Goal: Information Seeking & Learning: Learn about a topic

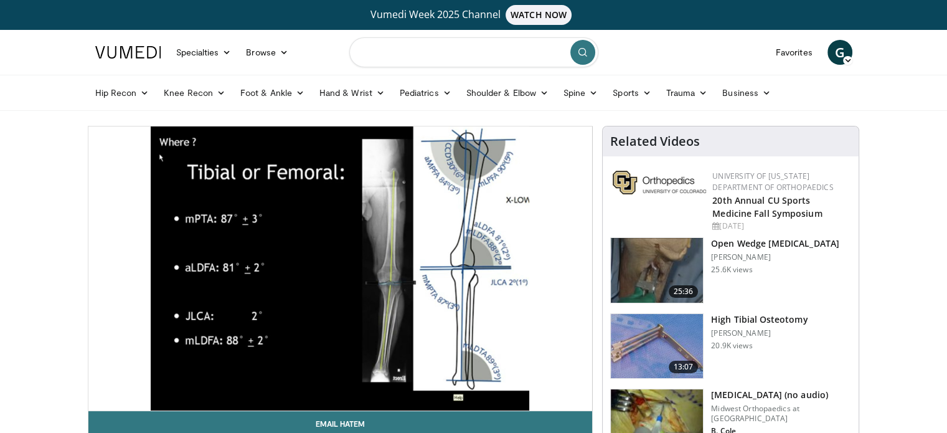
click at [455, 55] on input "Search topics, interventions" at bounding box center [473, 52] width 249 height 30
type input "**********"
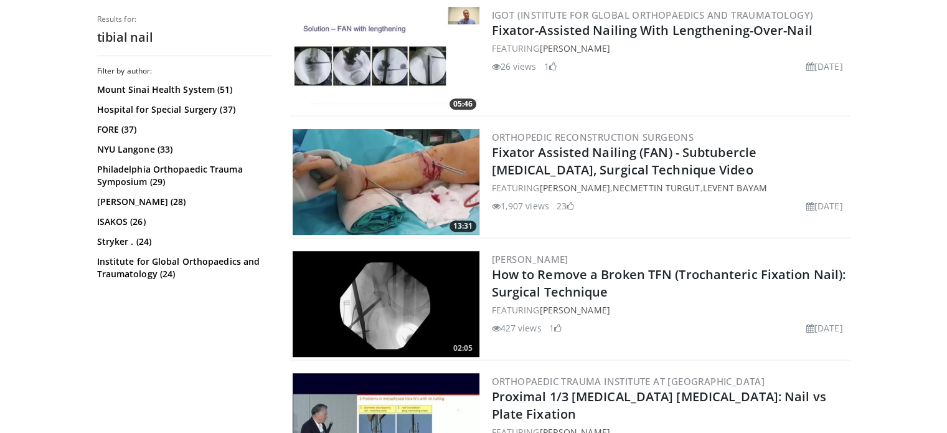
scroll to position [783, 0]
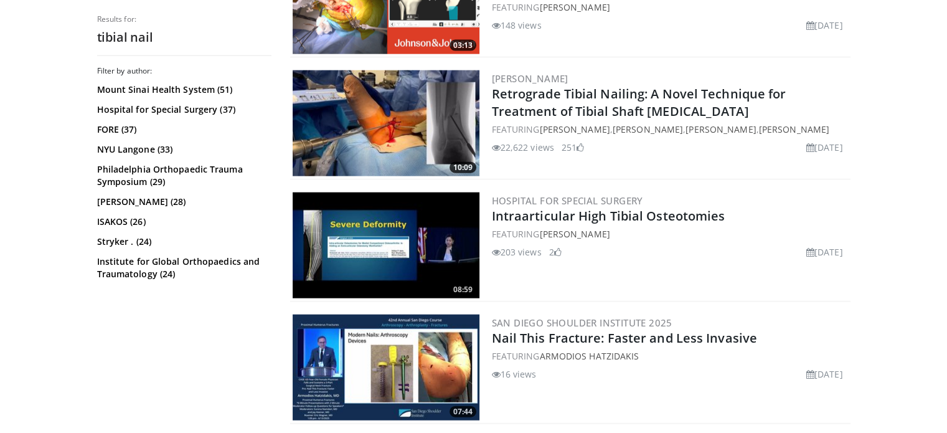
scroll to position [3181, 0]
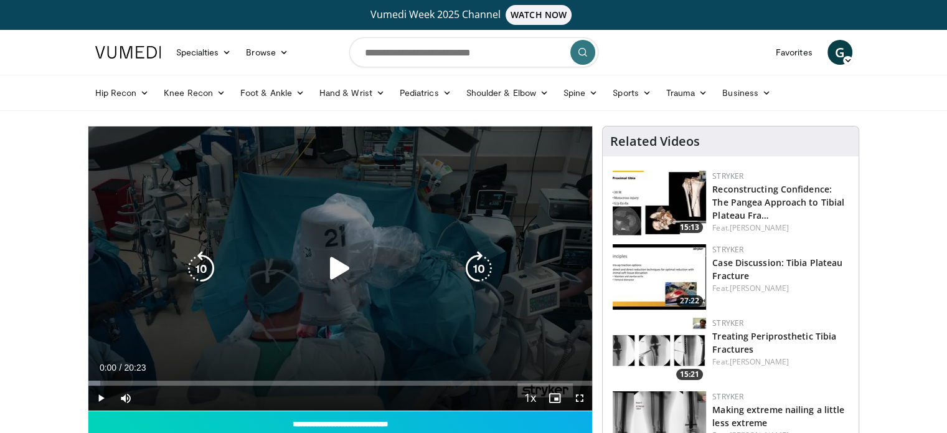
click at [348, 262] on icon "Video Player" at bounding box center [340, 268] width 35 height 35
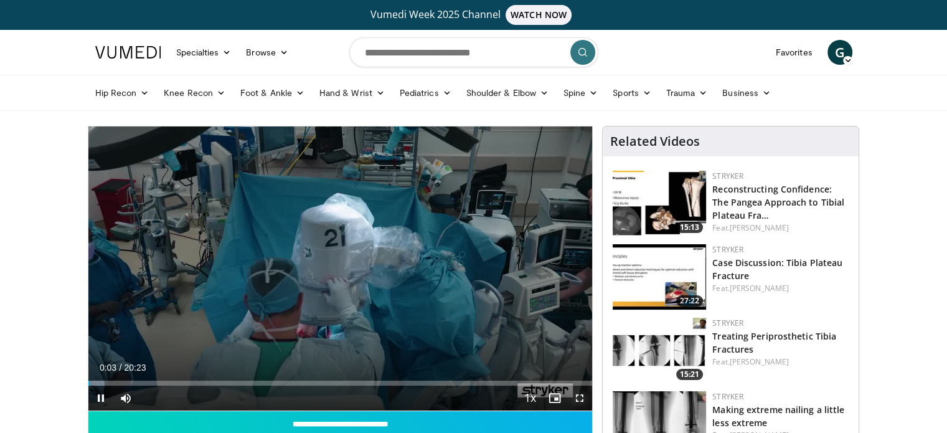
click at [578, 395] on span "Video Player" at bounding box center [579, 398] width 25 height 25
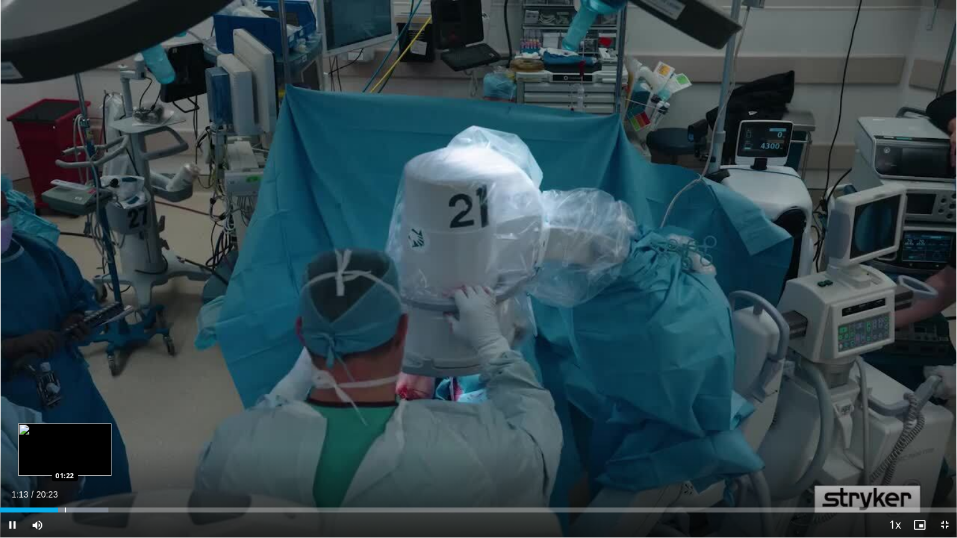
click at [65, 432] on div "Progress Bar" at bounding box center [65, 510] width 1 height 5
click at [83, 432] on div "Progress Bar" at bounding box center [83, 510] width 1 height 5
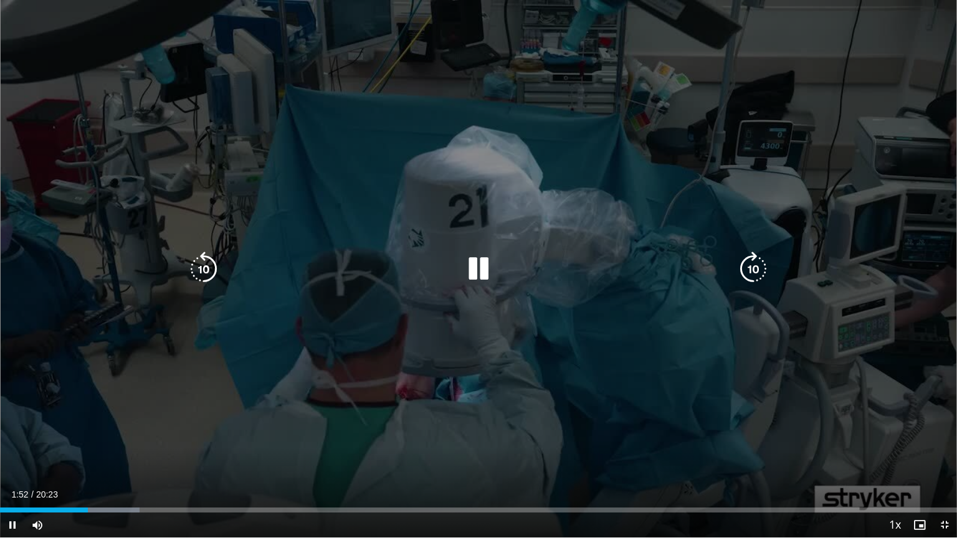
click at [479, 272] on icon "Video Player" at bounding box center [478, 269] width 35 height 35
drag, startPoint x: 602, startPoint y: 285, endPoint x: 587, endPoint y: 288, distance: 14.7
click at [587, 288] on div "10 seconds Tap to unmute" at bounding box center [478, 269] width 957 height 538
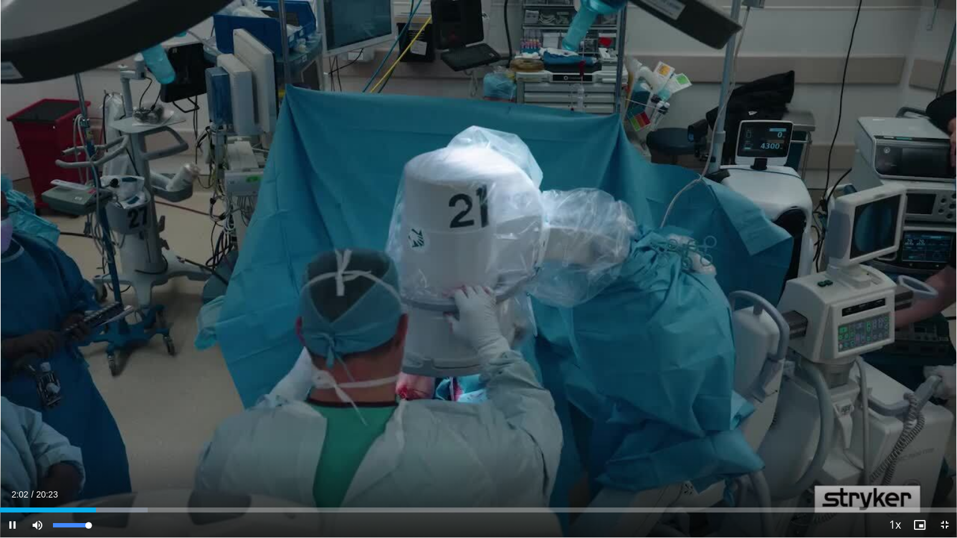
click at [95, 432] on div "Mute 100%" at bounding box center [68, 525] width 87 height 25
click at [89, 432] on div "Progress Bar" at bounding box center [89, 510] width 1 height 5
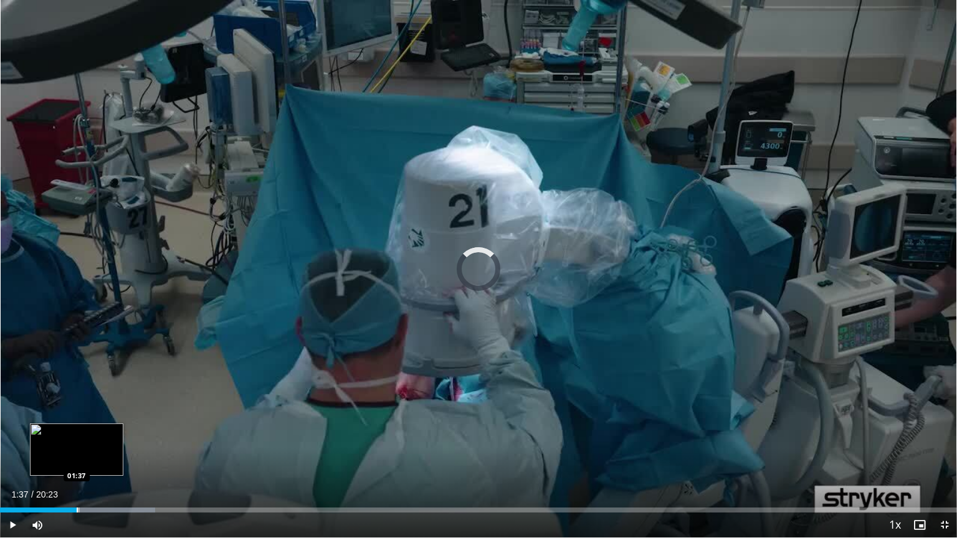
click at [77, 432] on div "Progress Bar" at bounding box center [77, 510] width 1 height 5
click at [54, 432] on div "Loaded : 11.34% 01:38 01:17" at bounding box center [478, 507] width 957 height 12
click at [60, 432] on div "Progress Bar" at bounding box center [60, 510] width 1 height 5
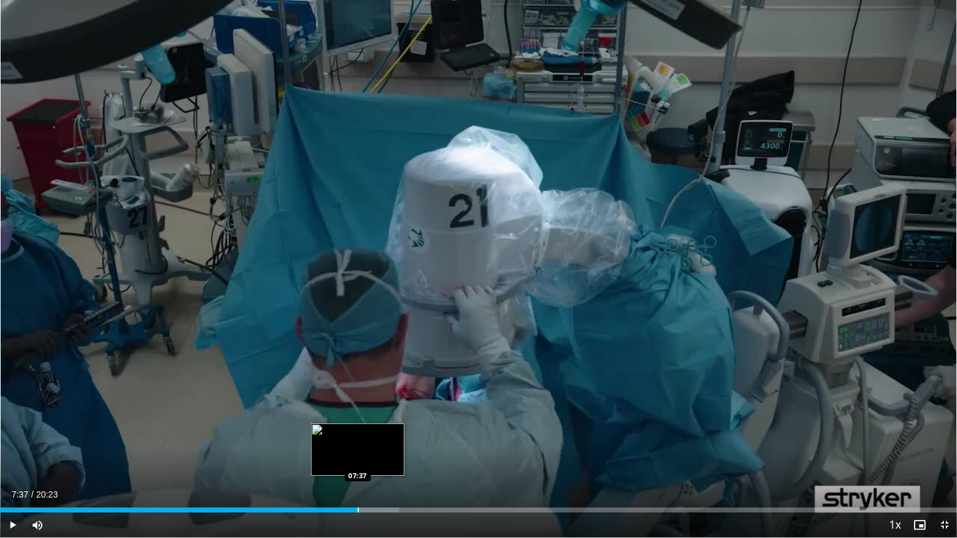
click at [358, 432] on div "Loaded : 41.72% 07:28 07:37" at bounding box center [478, 507] width 957 height 12
click at [364, 432] on div "Progress Bar" at bounding box center [364, 510] width 1 height 5
click at [376, 432] on div "Loaded : 43.36% 07:50 08:02" at bounding box center [478, 510] width 957 height 5
click at [387, 432] on div "Progress Bar" at bounding box center [387, 510] width 1 height 5
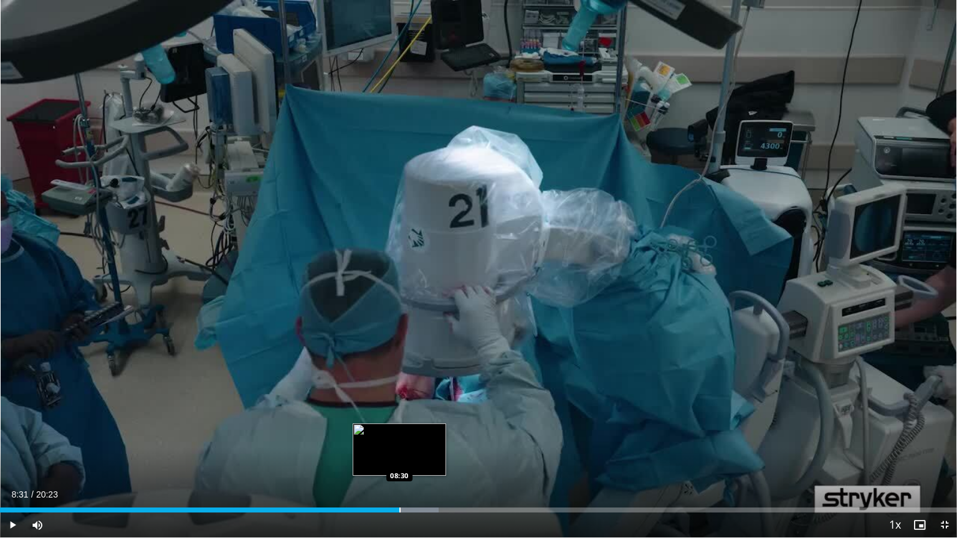
click at [399, 432] on div "Progress Bar" at bounding box center [399, 510] width 1 height 5
click at [411, 432] on div "Progress Bar" at bounding box center [411, 510] width 1 height 5
click at [433, 432] on div "Progress Bar" at bounding box center [433, 510] width 1 height 5
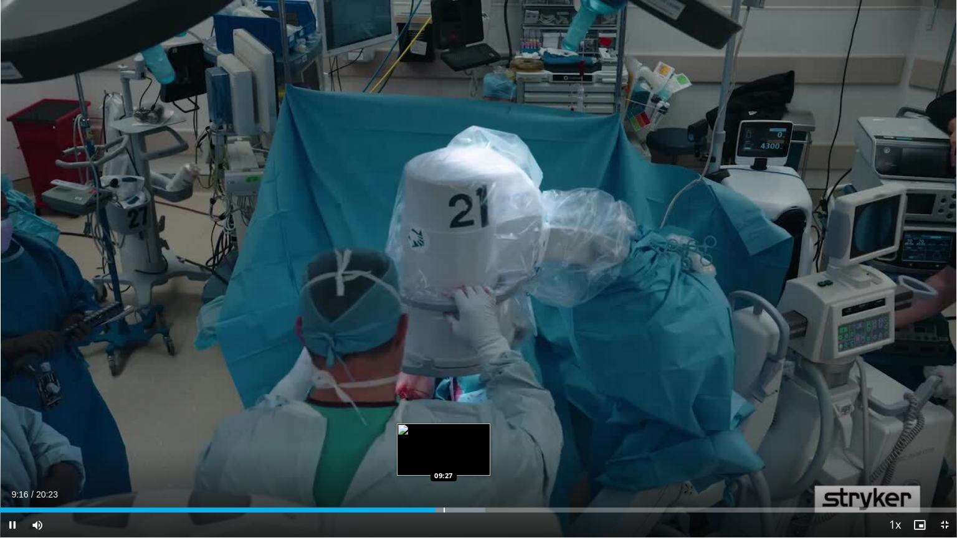
click at [443, 432] on div "Progress Bar" at bounding box center [443, 510] width 1 height 5
click at [457, 432] on div "Progress Bar" at bounding box center [457, 510] width 1 height 5
click at [468, 432] on div "Progress Bar" at bounding box center [467, 510] width 1 height 5
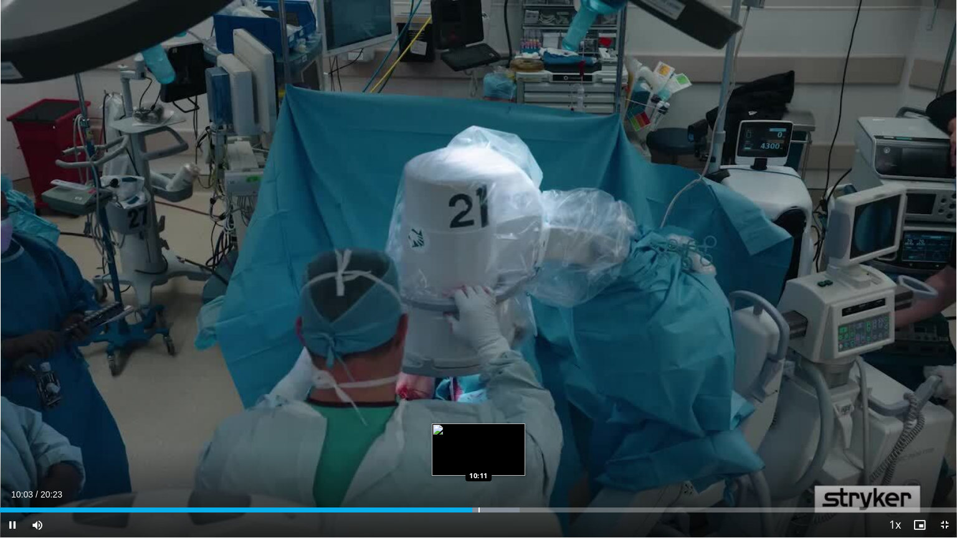
click at [478, 432] on div "Progress Bar" at bounding box center [478, 510] width 1 height 5
click at [486, 432] on div "Progress Bar" at bounding box center [486, 510] width 1 height 5
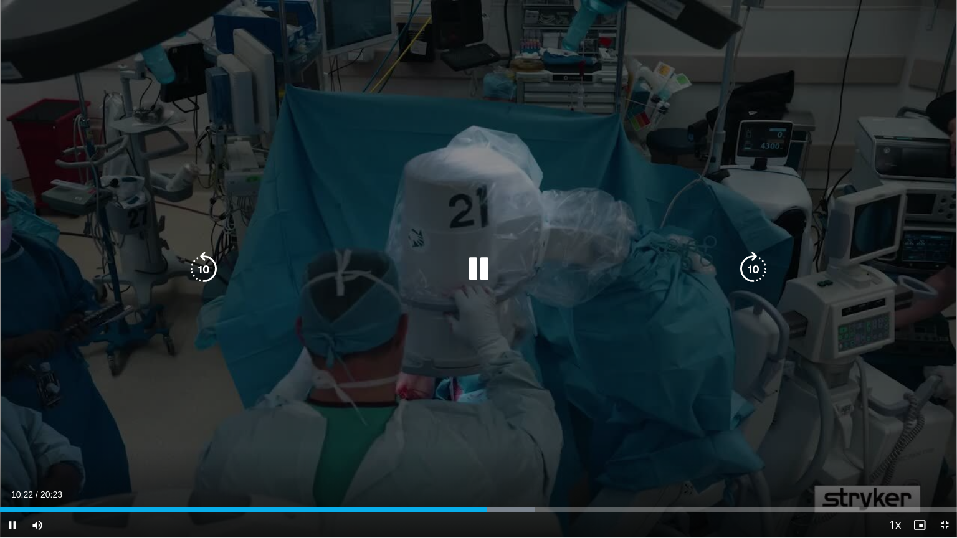
click at [468, 432] on div "10 seconds Tap to unmute" at bounding box center [478, 269] width 957 height 538
click at [488, 290] on div "10 seconds Tap to unmute" at bounding box center [478, 269] width 957 height 538
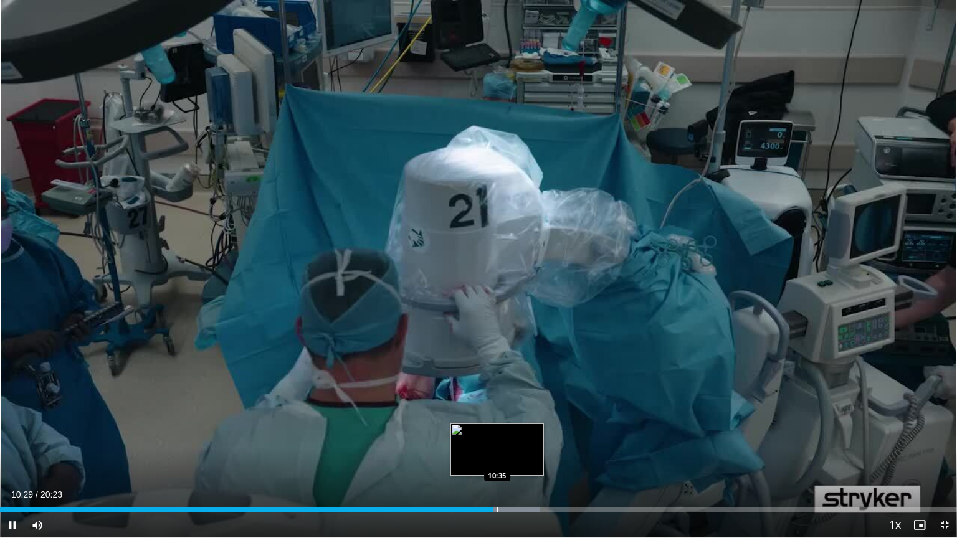
click at [497, 432] on div "Loaded : 56.45% 10:29 10:35" at bounding box center [478, 507] width 957 height 12
click at [506, 432] on div "Loaded : 57.27% 10:38 10:48" at bounding box center [478, 507] width 957 height 12
click at [523, 432] on div "Progress Bar" at bounding box center [523, 510] width 1 height 5
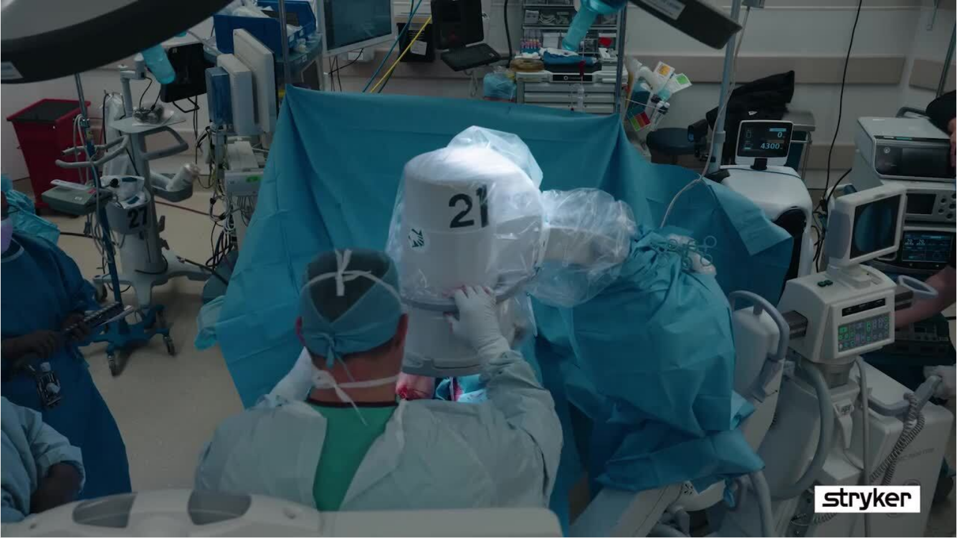
click at [532, 432] on div "10 seconds Tap to unmute" at bounding box center [478, 269] width 957 height 538
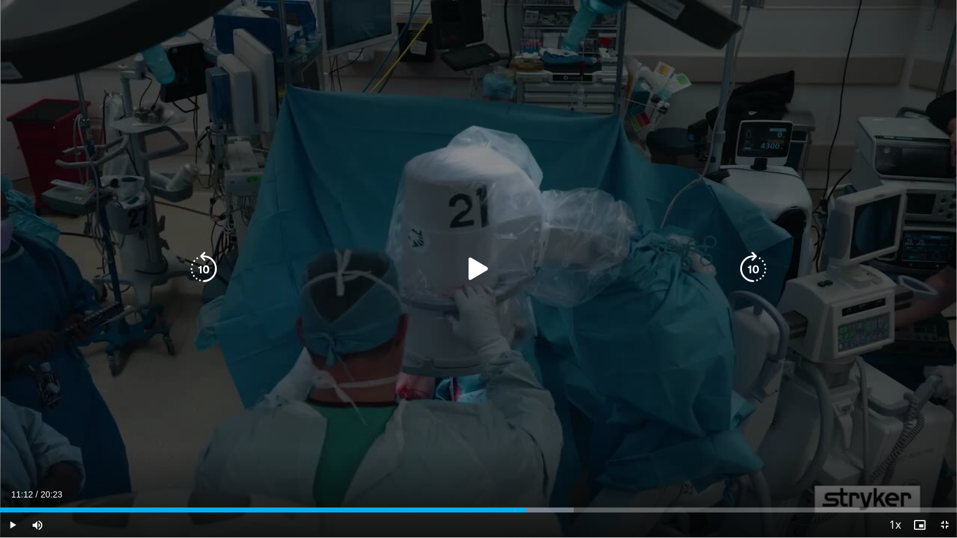
click at [523, 432] on div "10 seconds Tap to unmute" at bounding box center [478, 269] width 957 height 538
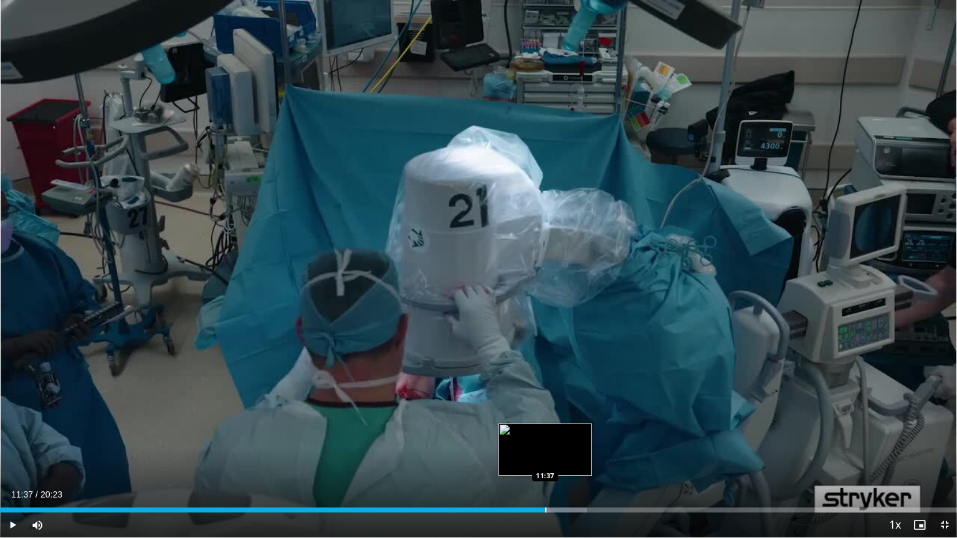
click at [545, 432] on div "Progress Bar" at bounding box center [545, 510] width 1 height 5
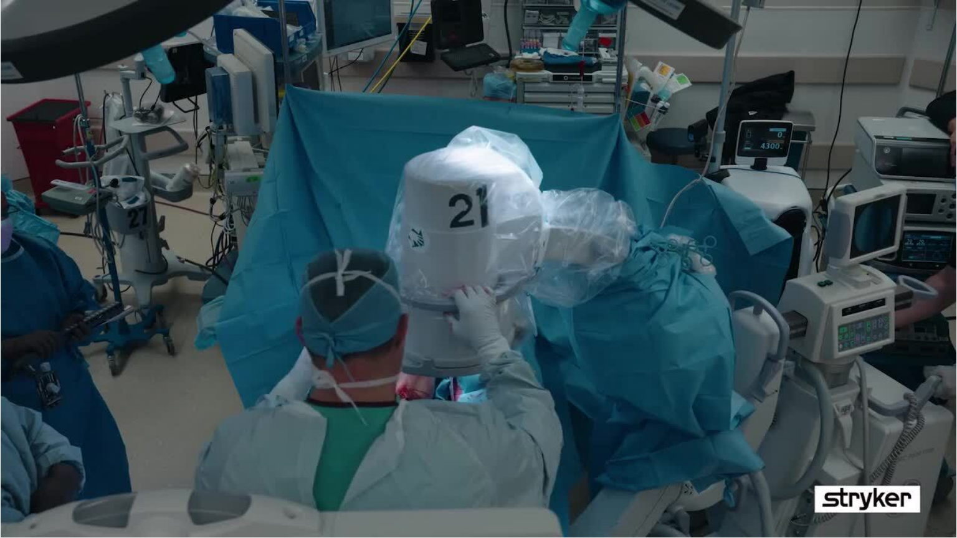
click at [556, 432] on div "10 seconds Tap to unmute" at bounding box center [478, 269] width 957 height 538
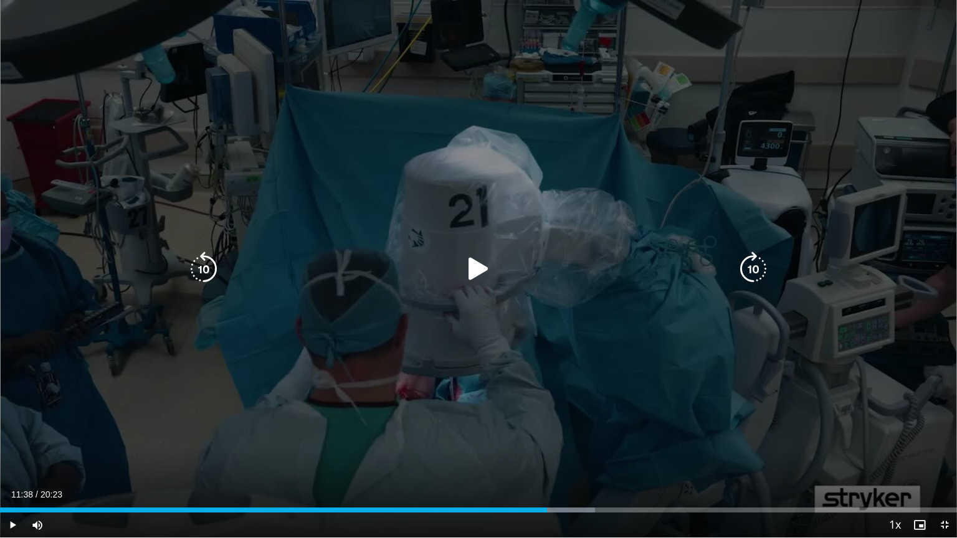
click at [561, 432] on div "10 seconds Tap to unmute" at bounding box center [478, 269] width 957 height 538
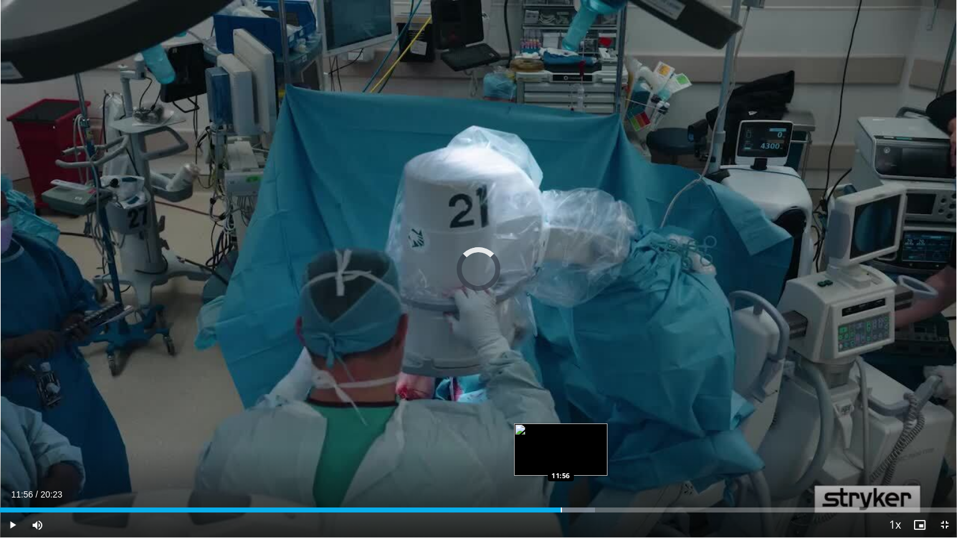
click at [561, 432] on div "Progress Bar" at bounding box center [561, 510] width 1 height 5
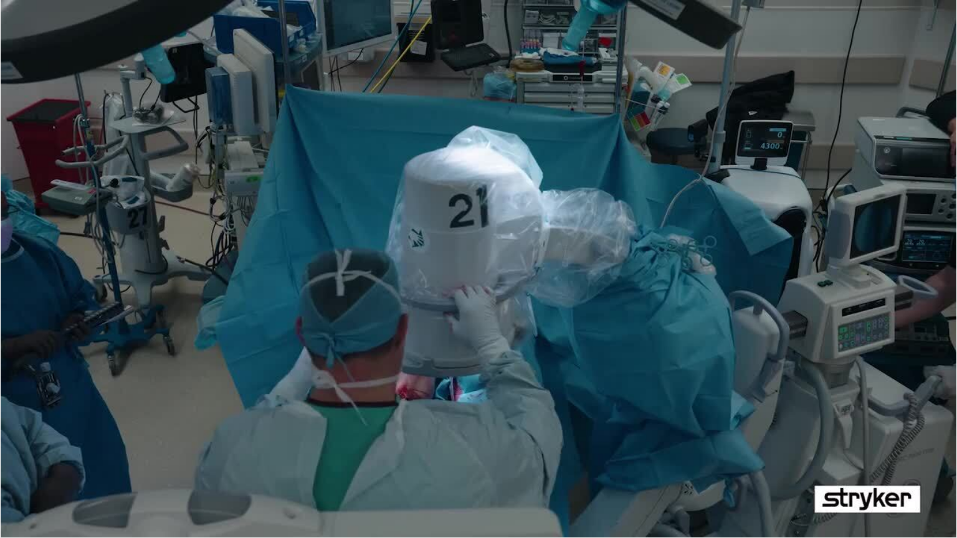
click at [577, 432] on div "10 seconds Tap to unmute" at bounding box center [478, 269] width 957 height 538
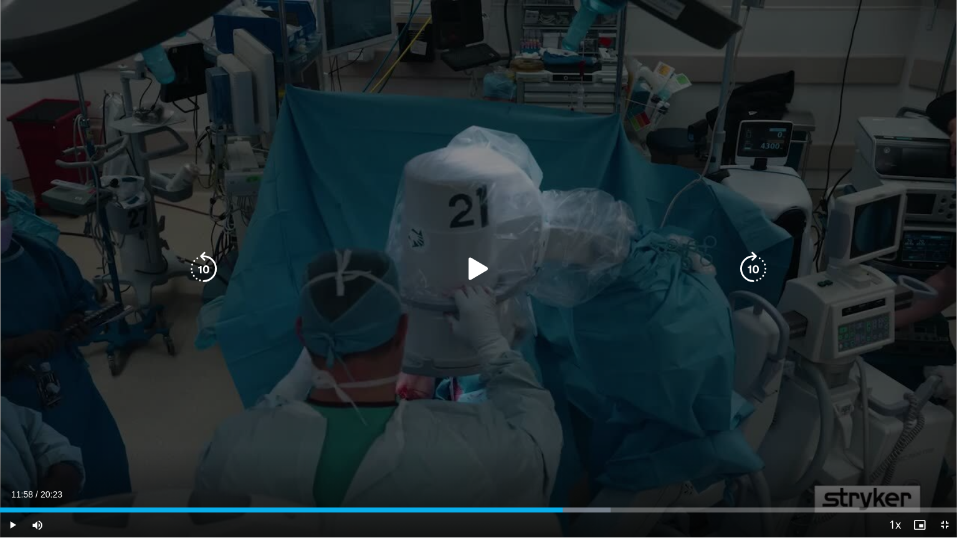
click at [568, 432] on div "10 seconds Tap to unmute" at bounding box center [478, 269] width 957 height 538
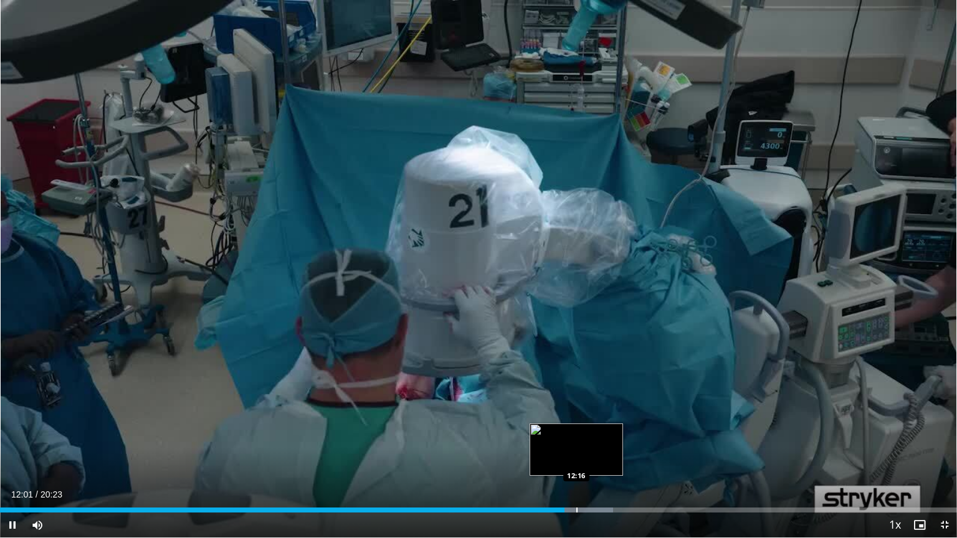
click at [576, 432] on div "Progress Bar" at bounding box center [576, 510] width 1 height 5
click at [604, 432] on div "Progress Bar" at bounding box center [604, 510] width 1 height 5
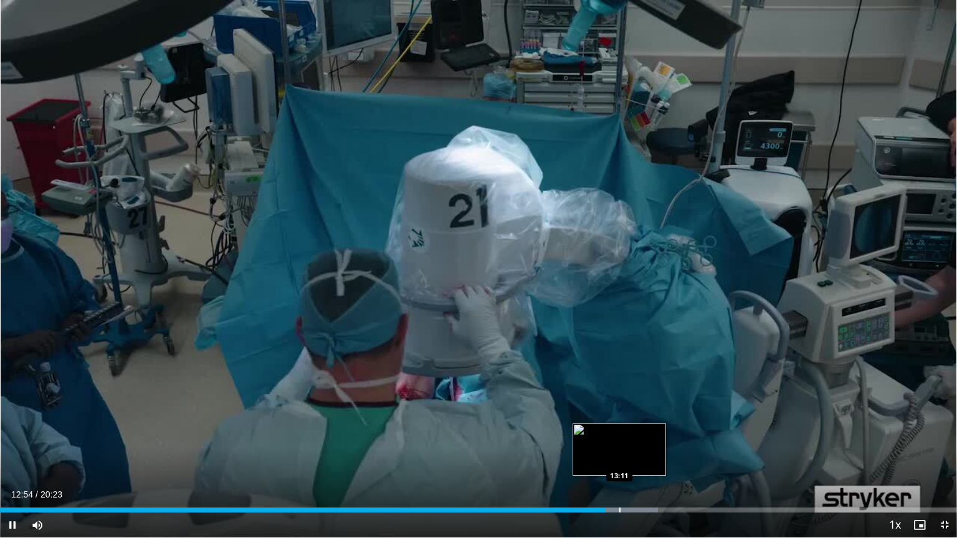
click at [619, 432] on div "Progress Bar" at bounding box center [619, 510] width 1 height 5
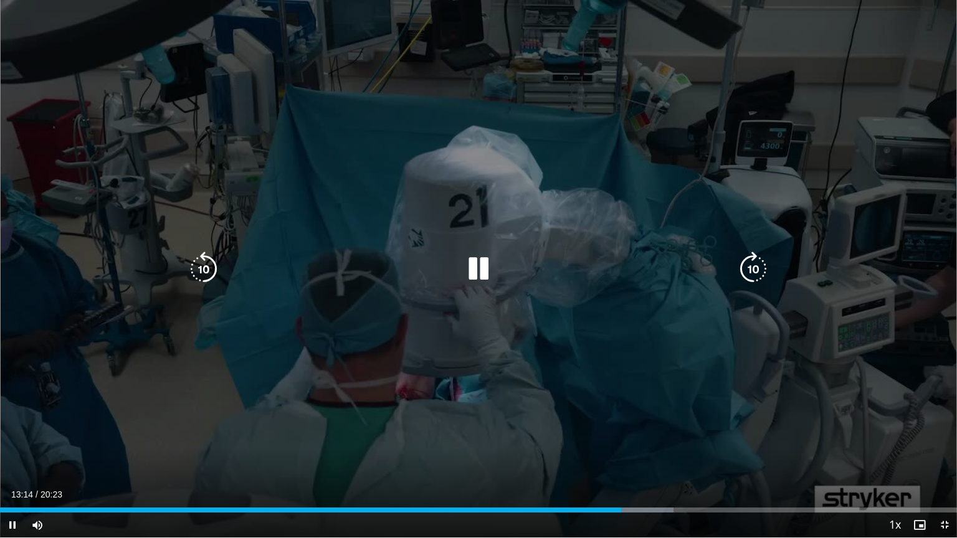
click at [635, 432] on div "Loaded : 70.35% 13:14 13:30" at bounding box center [478, 507] width 957 height 12
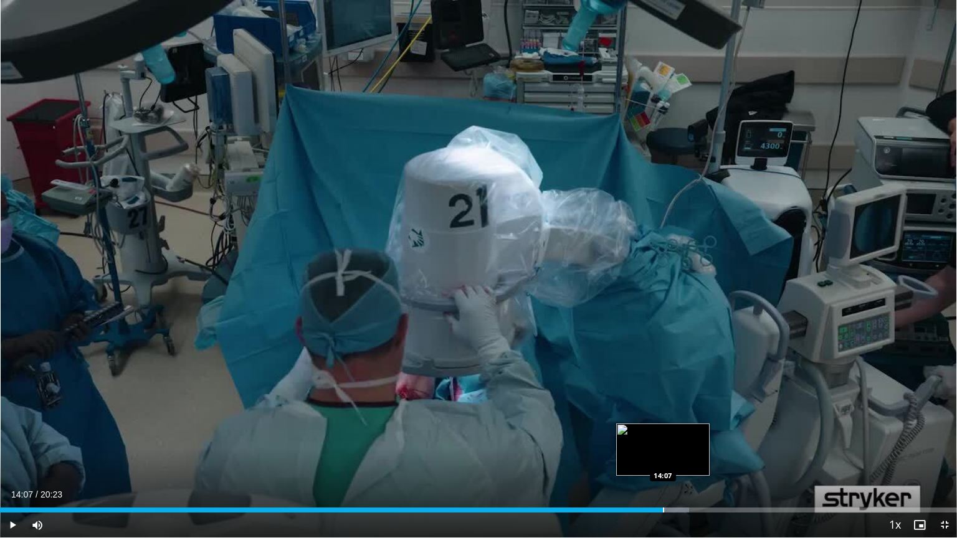
click at [663, 432] on div "Progress Bar" at bounding box center [663, 510] width 1 height 5
click at [684, 432] on div "Loaded : 74.58% 14:11 14:35" at bounding box center [478, 507] width 957 height 12
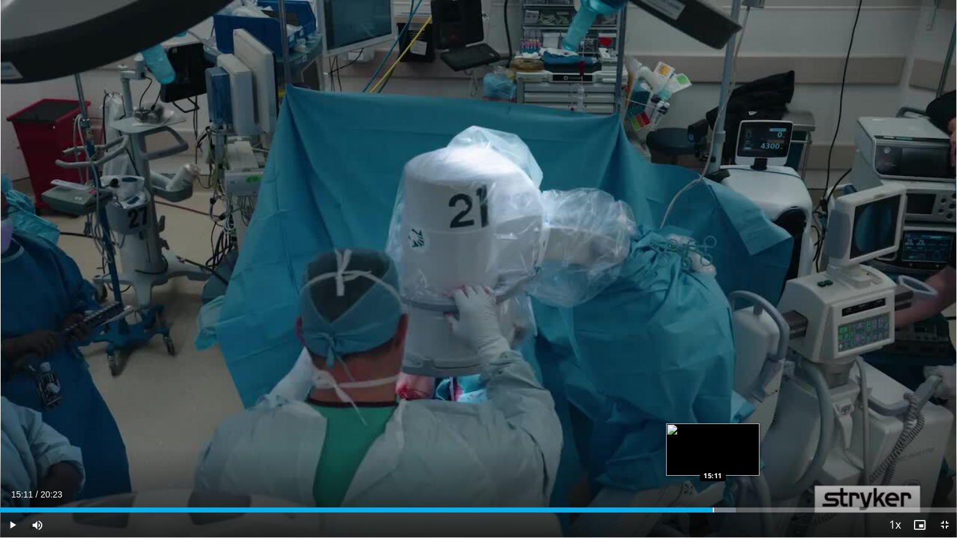
click at [713, 432] on div "Progress Bar" at bounding box center [713, 510] width 1 height 5
click at [732, 432] on div "10 seconds Tap to unmute" at bounding box center [478, 269] width 957 height 538
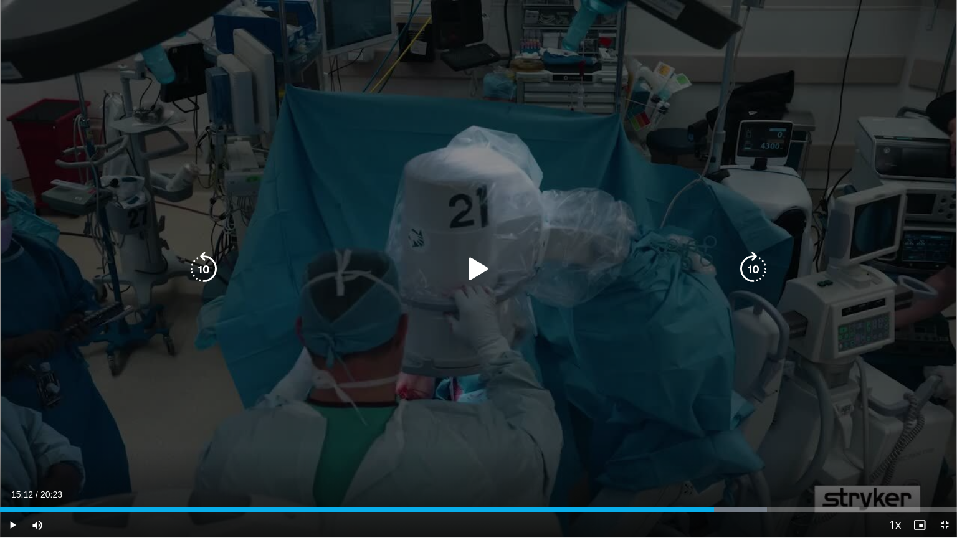
click at [759, 432] on div "10 seconds Tap to unmute" at bounding box center [478, 269] width 957 height 538
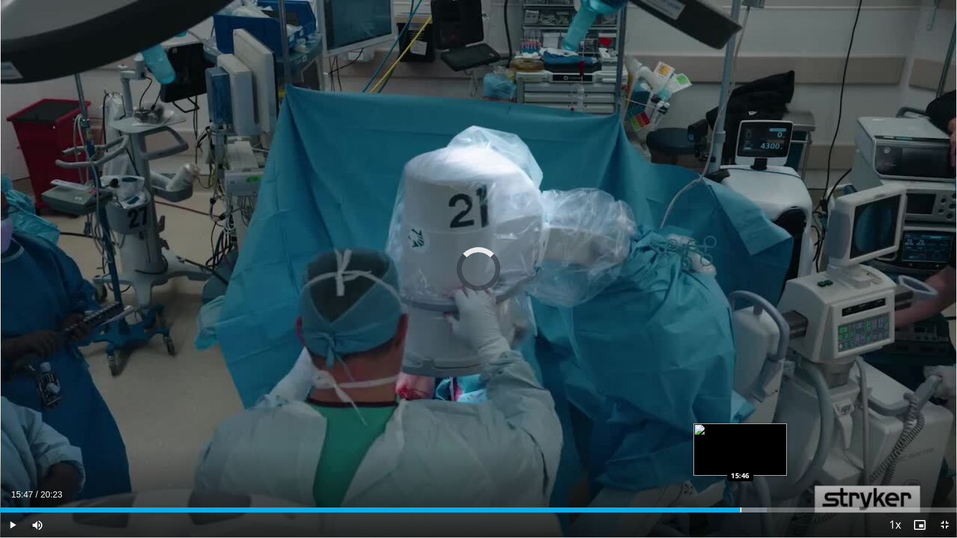
click at [740, 432] on div "Progress Bar" at bounding box center [740, 510] width 1 height 5
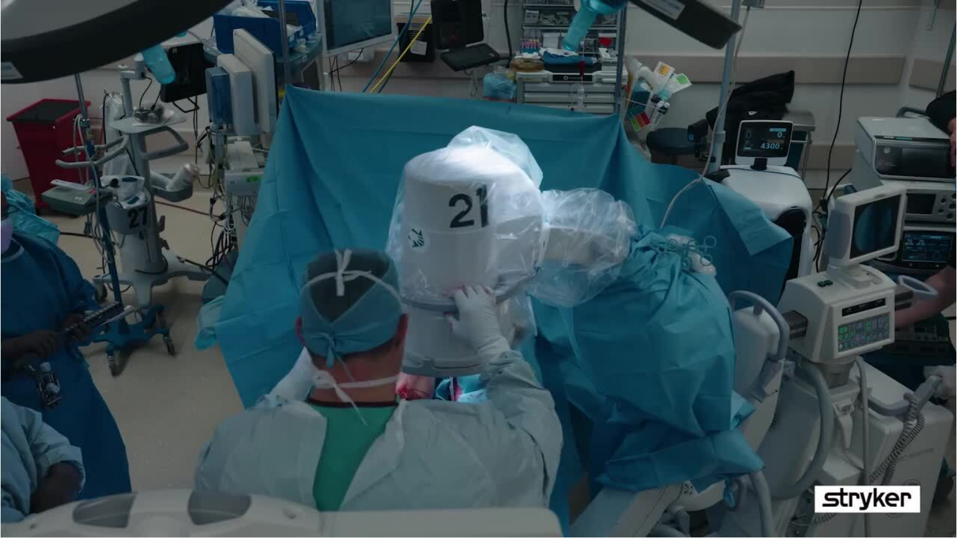
click at [760, 432] on div "10 seconds Tap to unmute" at bounding box center [478, 269] width 957 height 538
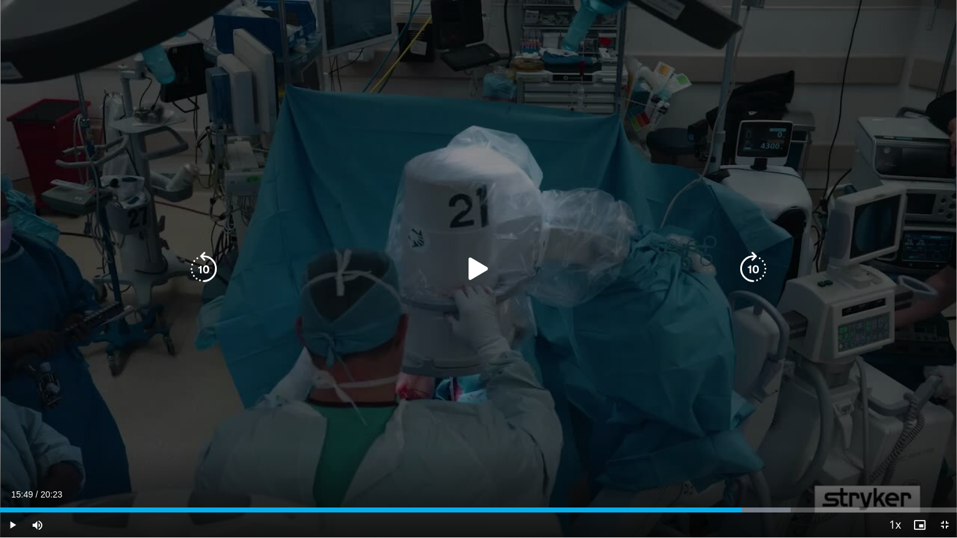
click at [731, 432] on div "10 seconds Tap to unmute" at bounding box center [478, 269] width 957 height 538
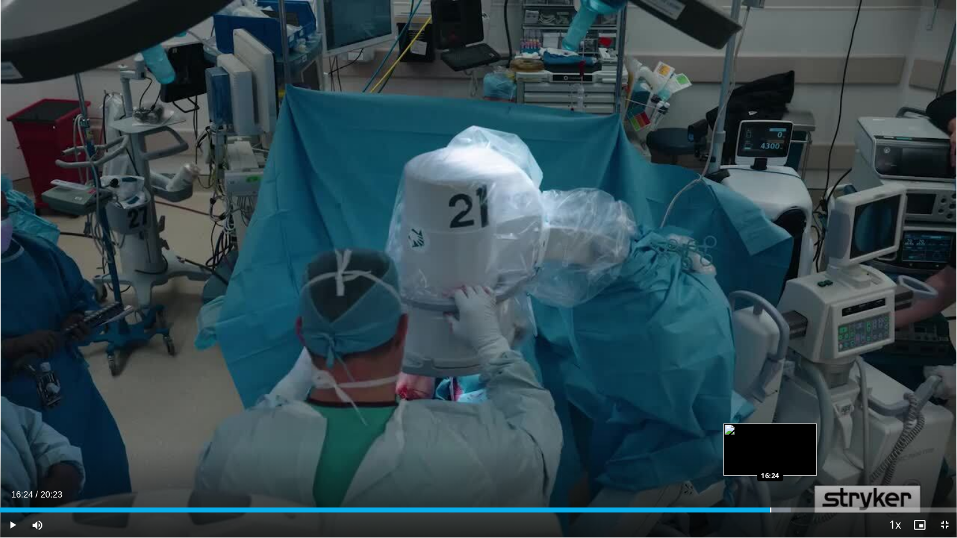
click at [770, 432] on div "Progress Bar" at bounding box center [770, 510] width 1 height 5
click at [791, 432] on div "Progress Bar" at bounding box center [790, 510] width 1 height 5
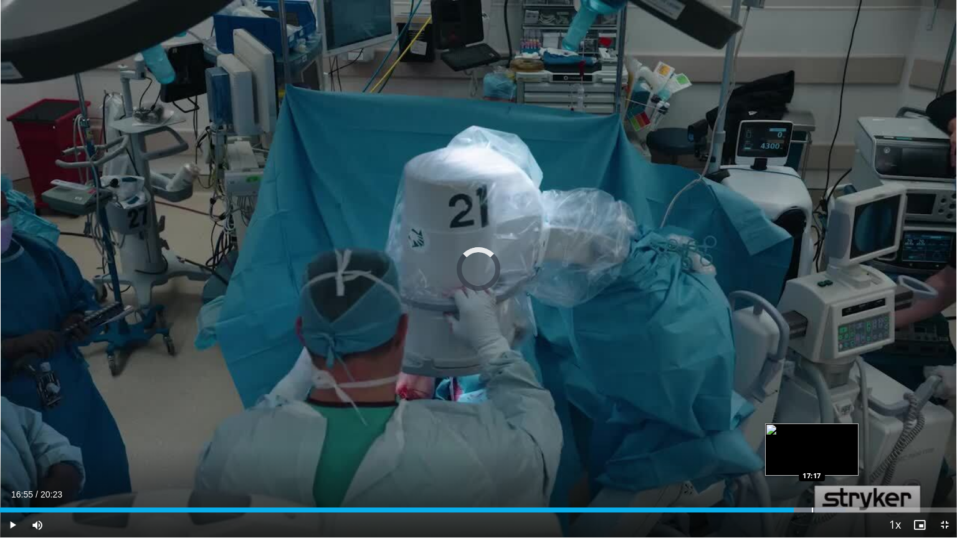
click at [812, 432] on div "Progress Bar" at bounding box center [812, 510] width 1 height 5
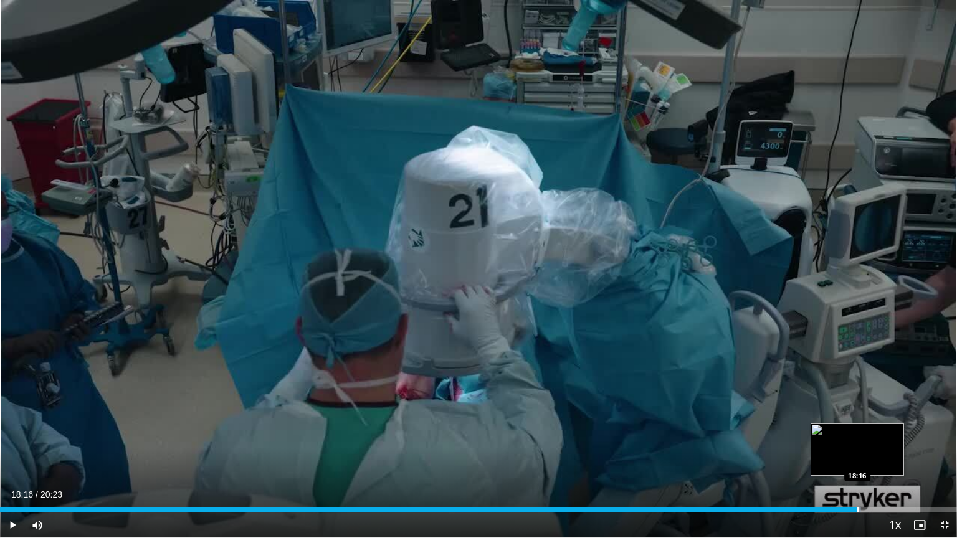
click at [857, 432] on div "Loaded : 89.98% 17:19 18:16" at bounding box center [478, 507] width 957 height 12
click at [947, 432] on span "Video Player" at bounding box center [944, 525] width 25 height 25
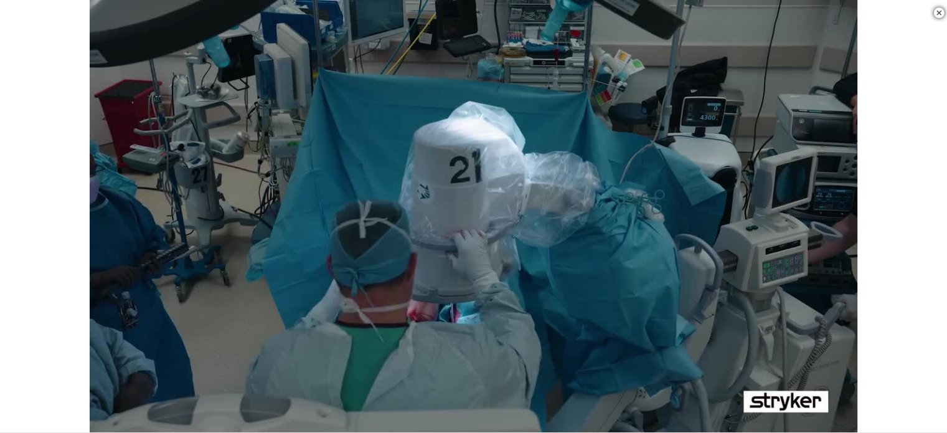
scroll to position [240, 0]
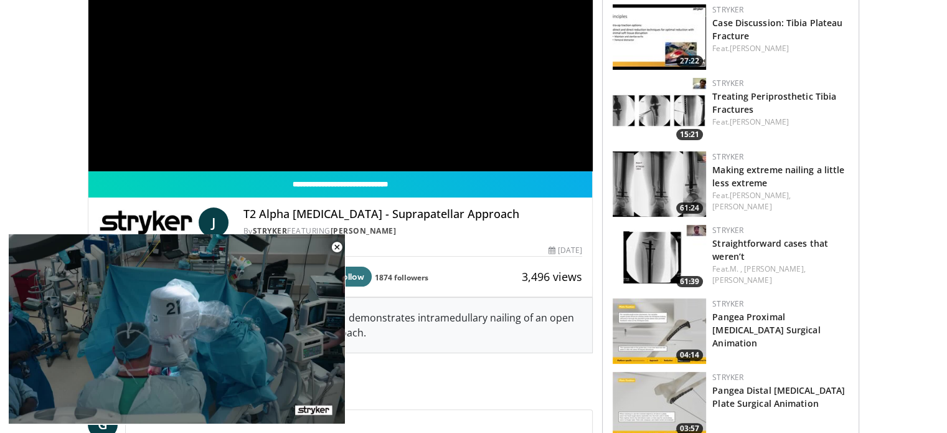
drag, startPoint x: 932, startPoint y: 111, endPoint x: 934, endPoint y: 136, distance: 25.0
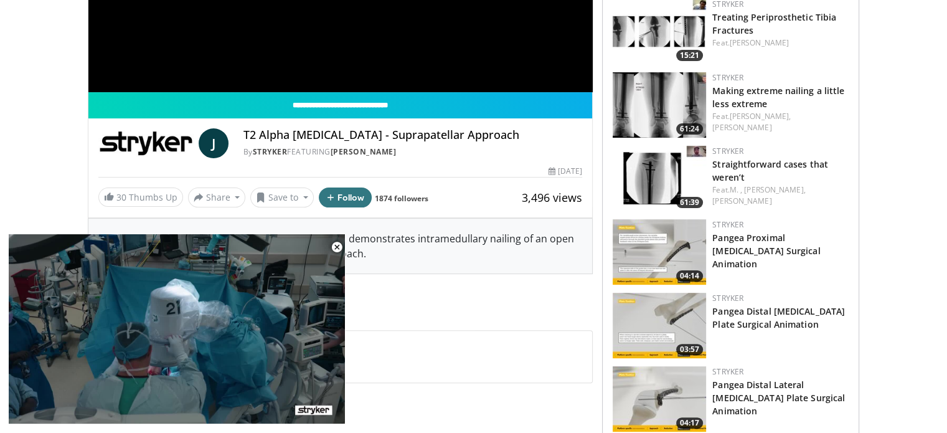
scroll to position [331, 0]
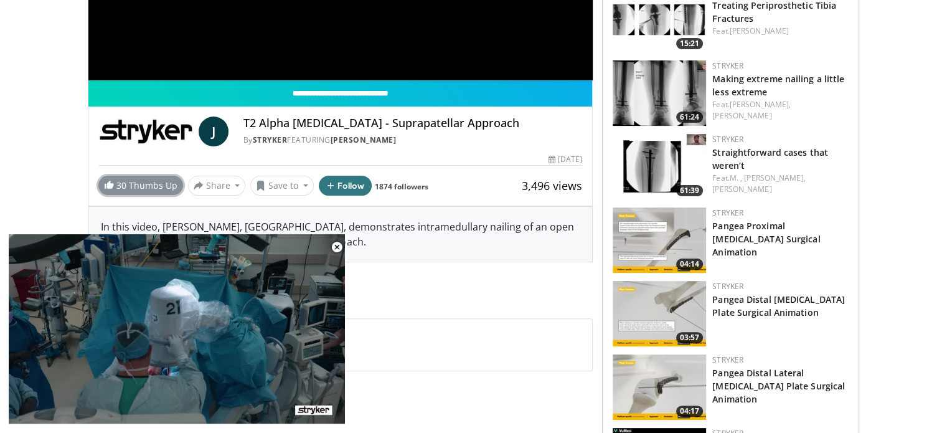
click at [143, 187] on link "30 Thumbs Up" at bounding box center [140, 185] width 85 height 19
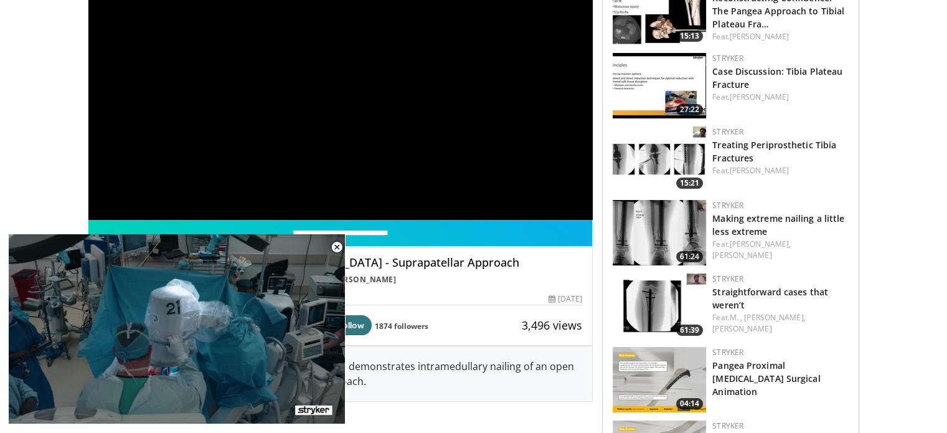
scroll to position [0, 0]
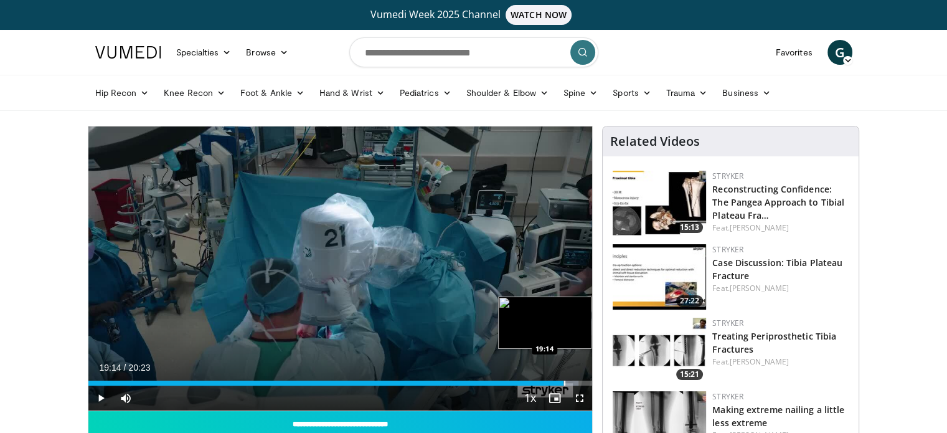
click at [564, 381] on div "Progress Bar" at bounding box center [564, 383] width 1 height 5
click at [572, 381] on div "Progress Bar" at bounding box center [572, 383] width 1 height 5
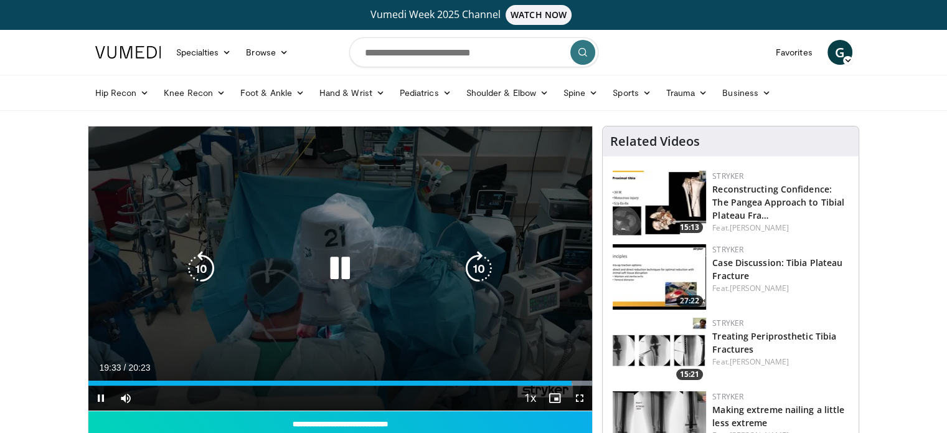
click at [336, 263] on icon "Video Player" at bounding box center [340, 268] width 35 height 35
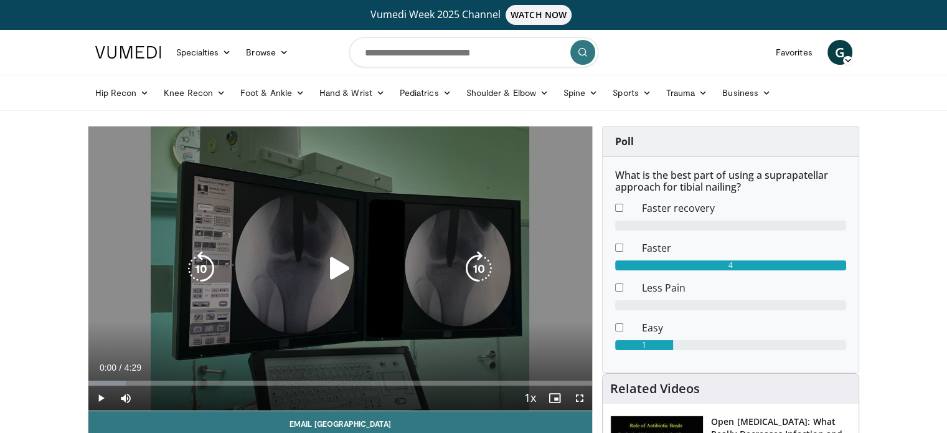
click at [331, 286] on div "10 seconds Tap to unmute" at bounding box center [340, 268] width 504 height 284
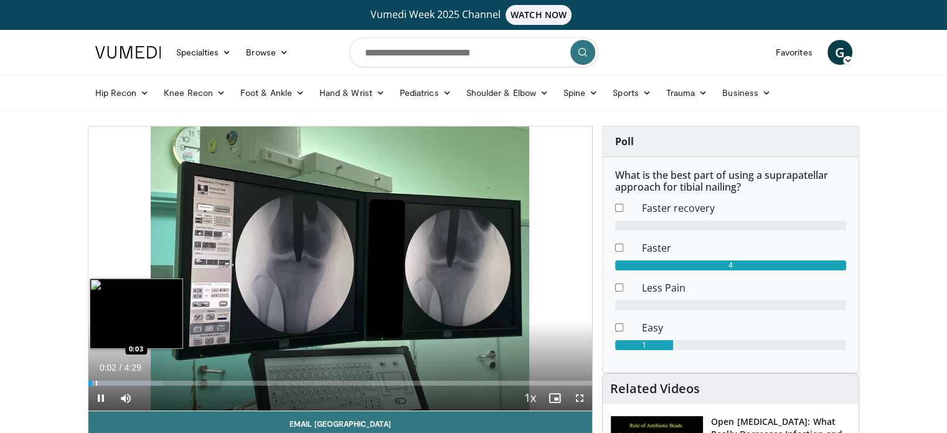
click at [96, 379] on div "Loaded : 14.82% 0:02 0:03" at bounding box center [340, 380] width 504 height 12
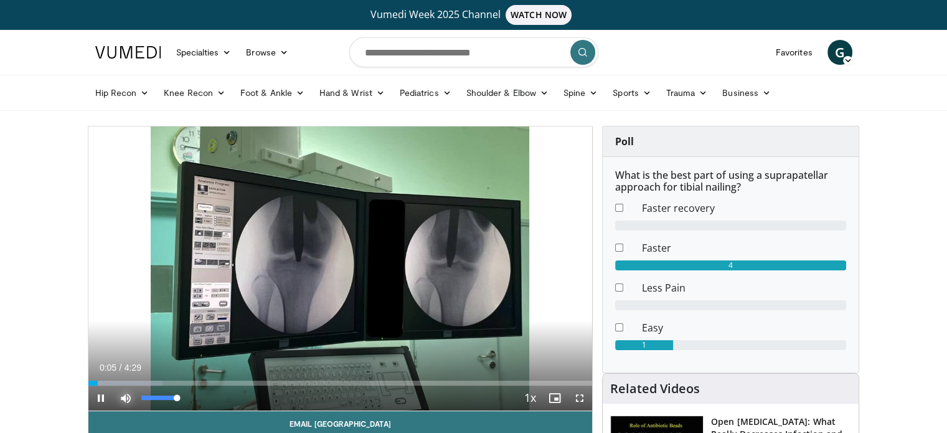
click at [113, 387] on span "Video Player" at bounding box center [125, 398] width 25 height 25
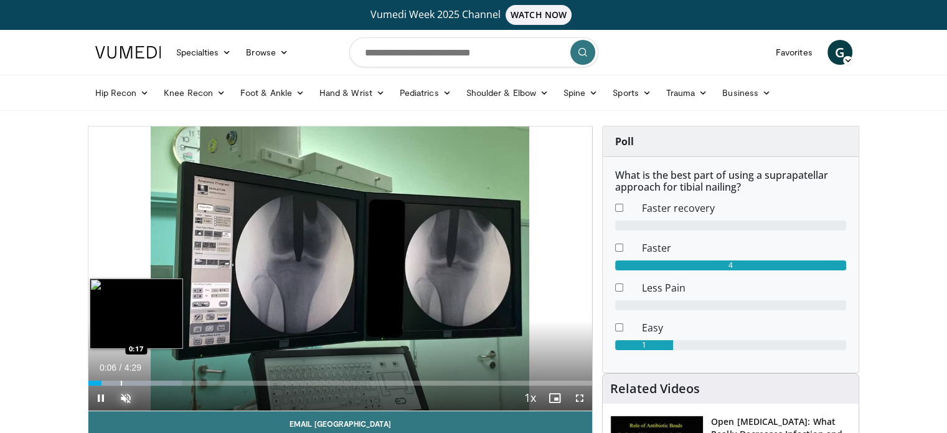
click at [121, 384] on div "Progress Bar" at bounding box center [121, 383] width 1 height 5
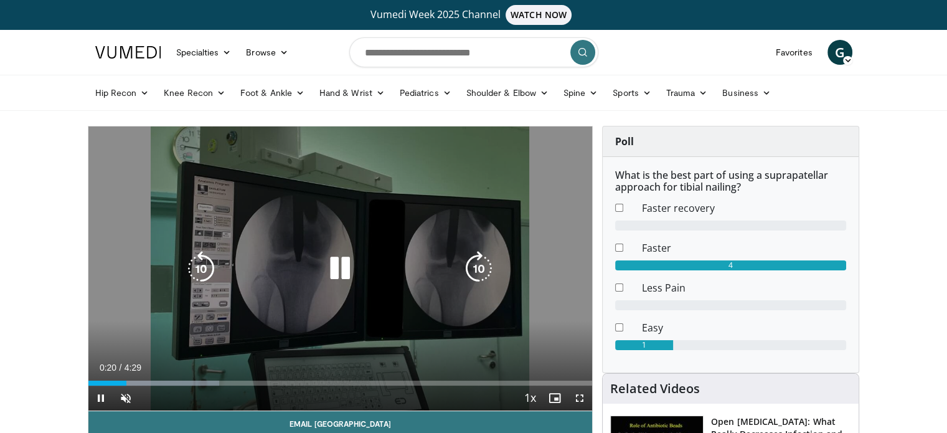
click at [245, 331] on div "10 seconds Tap to unmute" at bounding box center [340, 268] width 504 height 284
click at [229, 321] on div "10 seconds Tap to unmute" at bounding box center [340, 268] width 504 height 284
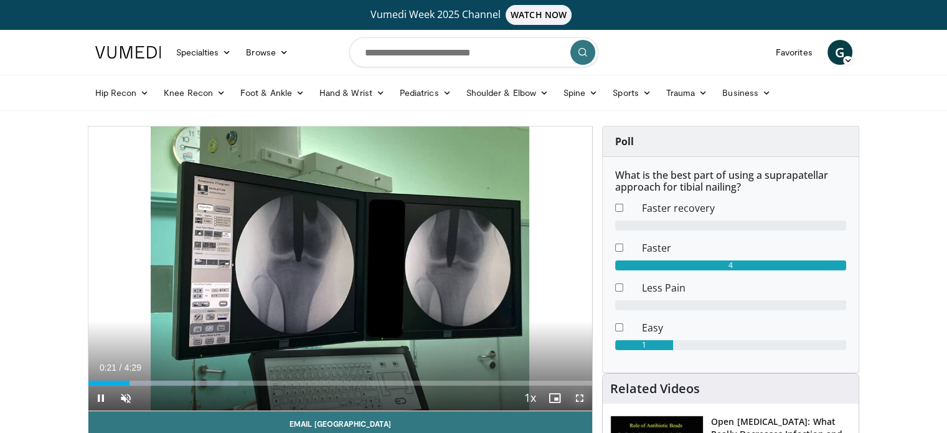
click at [577, 399] on span "Video Player" at bounding box center [579, 398] width 25 height 25
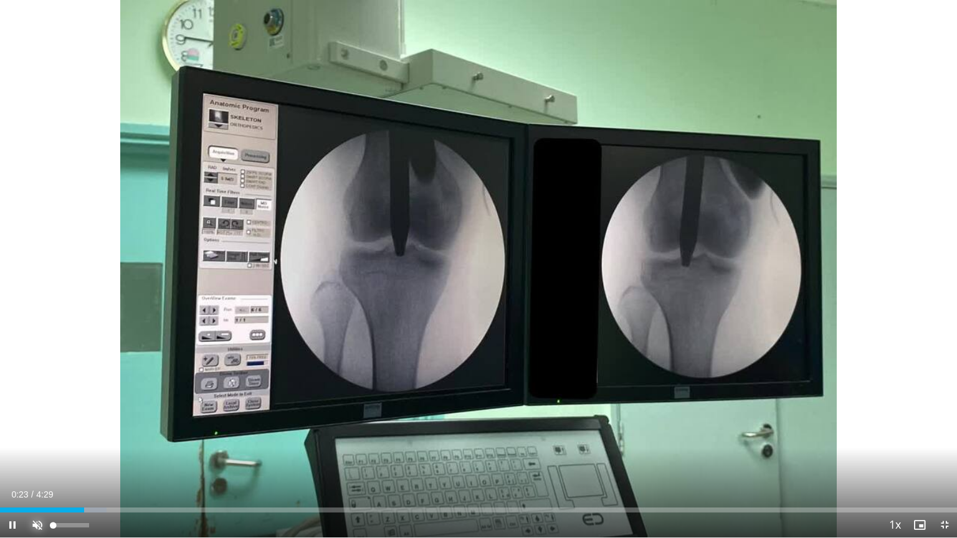
click at [37, 432] on span "Video Player" at bounding box center [37, 525] width 25 height 25
click at [63, 432] on div "28%" at bounding box center [71, 525] width 36 height 4
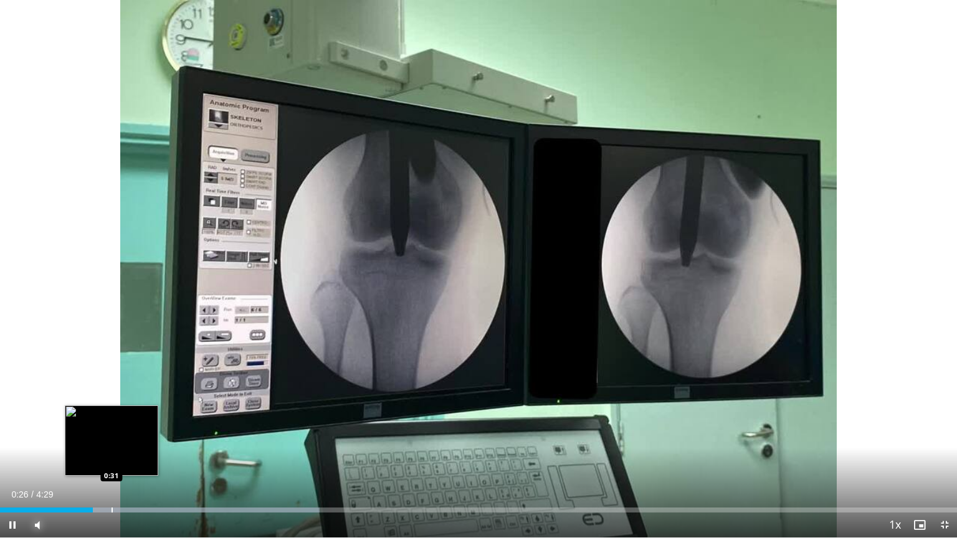
click at [113, 432] on div "Progress Bar" at bounding box center [111, 510] width 1 height 5
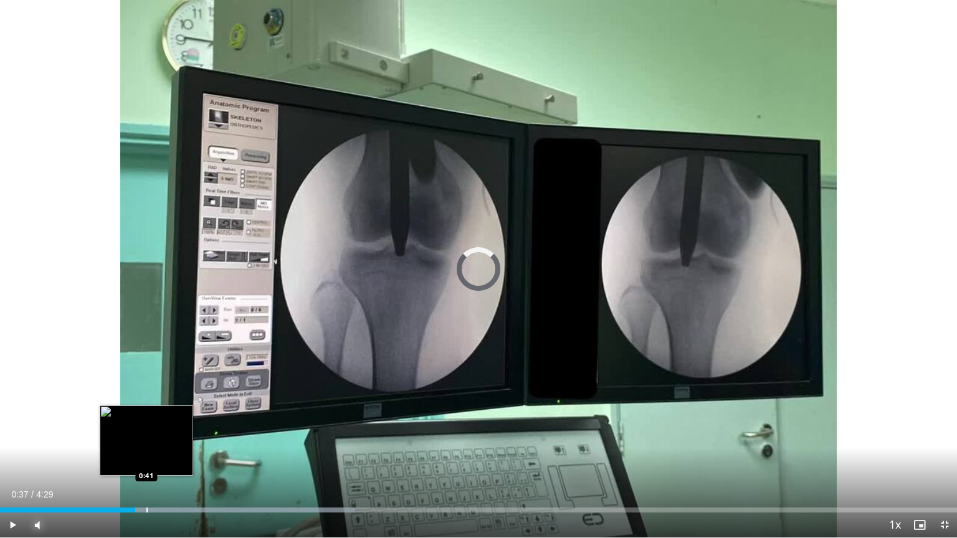
click at [146, 432] on div "Loaded : 37.08% 0:38 0:41" at bounding box center [478, 507] width 957 height 12
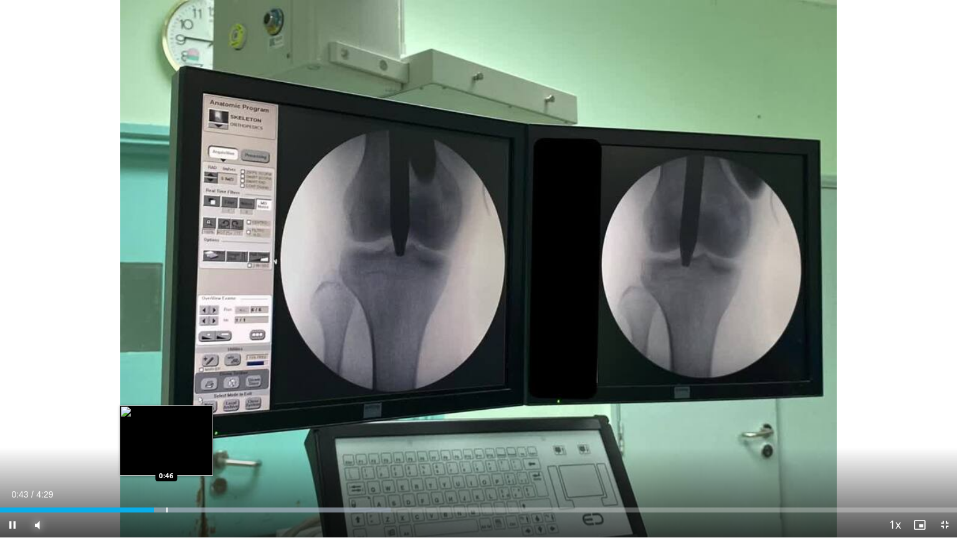
click at [168, 432] on div "Progress Bar" at bounding box center [166, 510] width 1 height 5
click at [174, 432] on div "Progress Bar" at bounding box center [173, 510] width 1 height 5
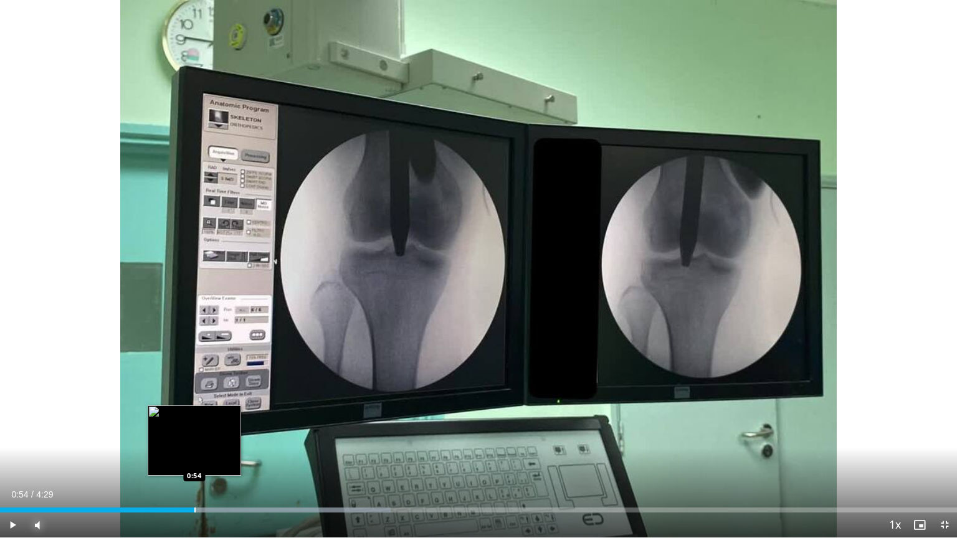
click at [194, 432] on div "Progress Bar" at bounding box center [194, 510] width 1 height 5
click at [215, 432] on div "Progress Bar" at bounding box center [214, 510] width 1 height 5
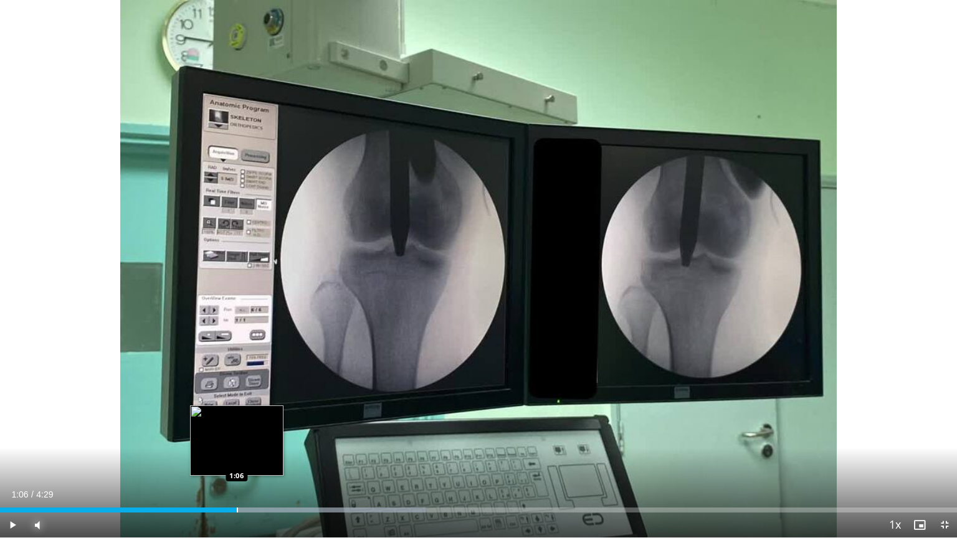
click at [237, 432] on div "Progress Bar" at bounding box center [237, 510] width 1 height 5
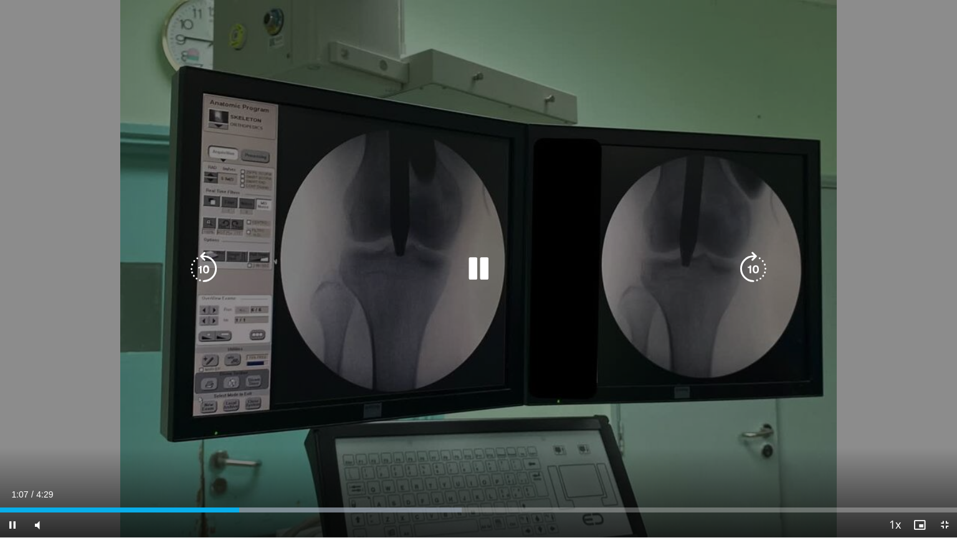
click at [264, 432] on video-js "**********" at bounding box center [478, 269] width 957 height 538
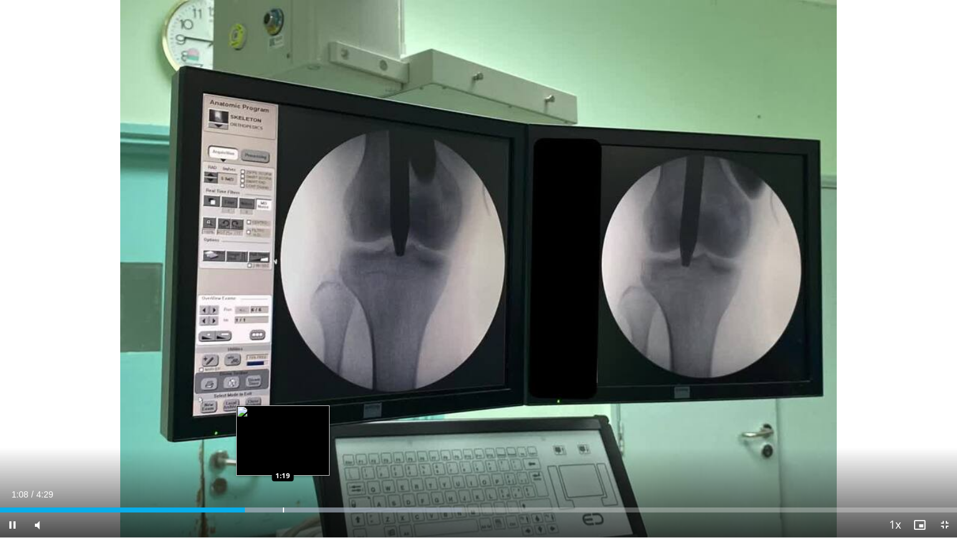
click at [283, 432] on div "Progress Bar" at bounding box center [283, 510] width 1 height 5
click at [280, 432] on div "Progress Bar" at bounding box center [280, 510] width 1 height 5
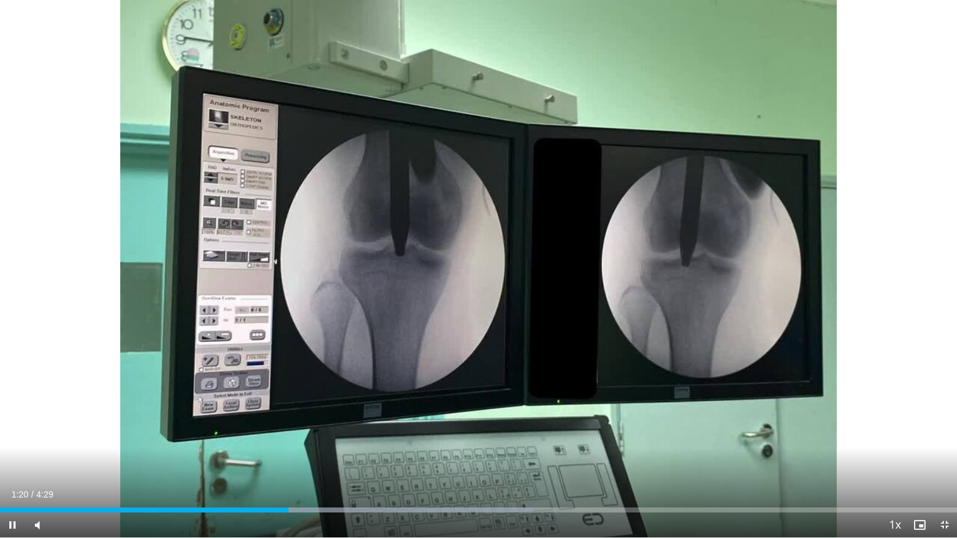
click at [298, 432] on div "10 seconds Tap to unmute" at bounding box center [478, 269] width 957 height 538
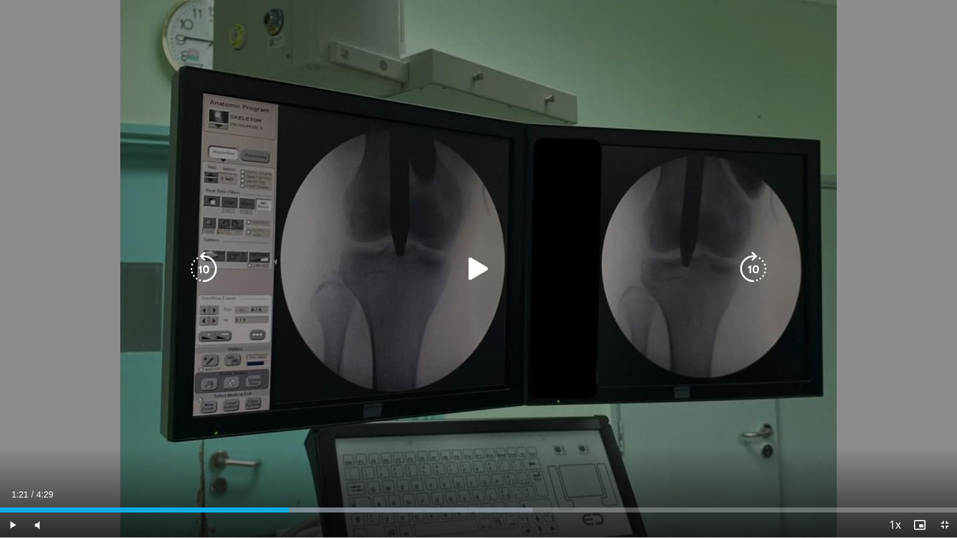
click at [290, 432] on div "10 seconds Tap to unmute" at bounding box center [478, 269] width 957 height 538
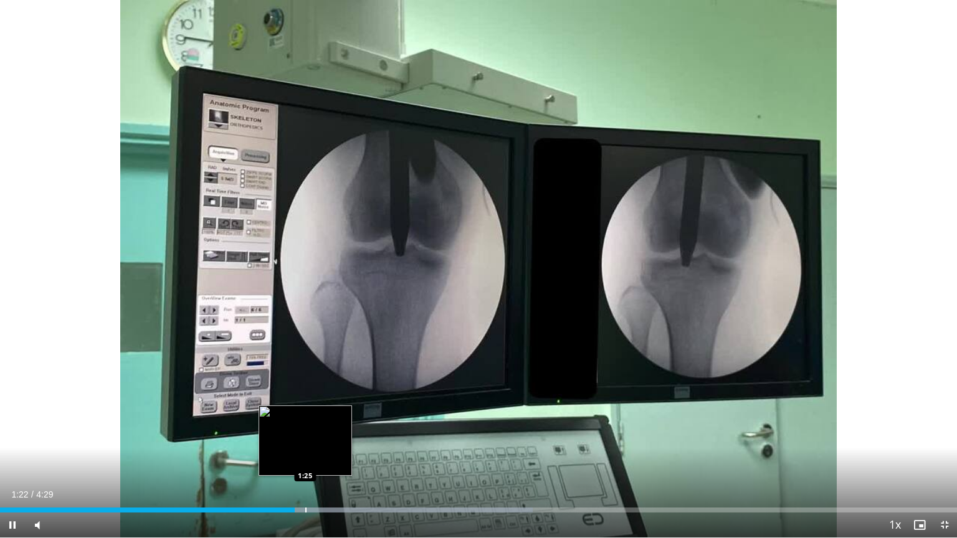
click at [306, 432] on div "Progress Bar" at bounding box center [305, 510] width 1 height 5
click at [324, 432] on div "Progress Bar" at bounding box center [323, 510] width 1 height 5
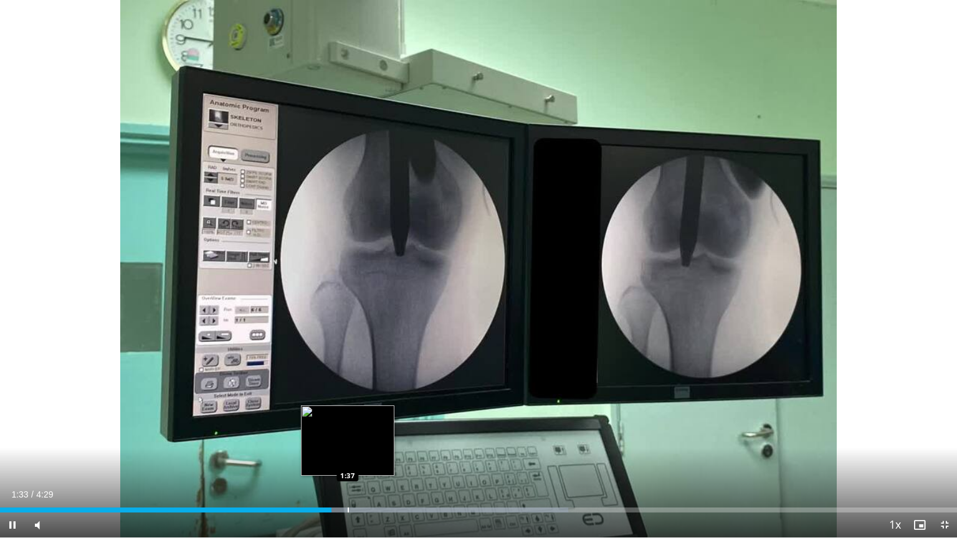
click at [349, 432] on div "Progress Bar" at bounding box center [348, 510] width 1 height 5
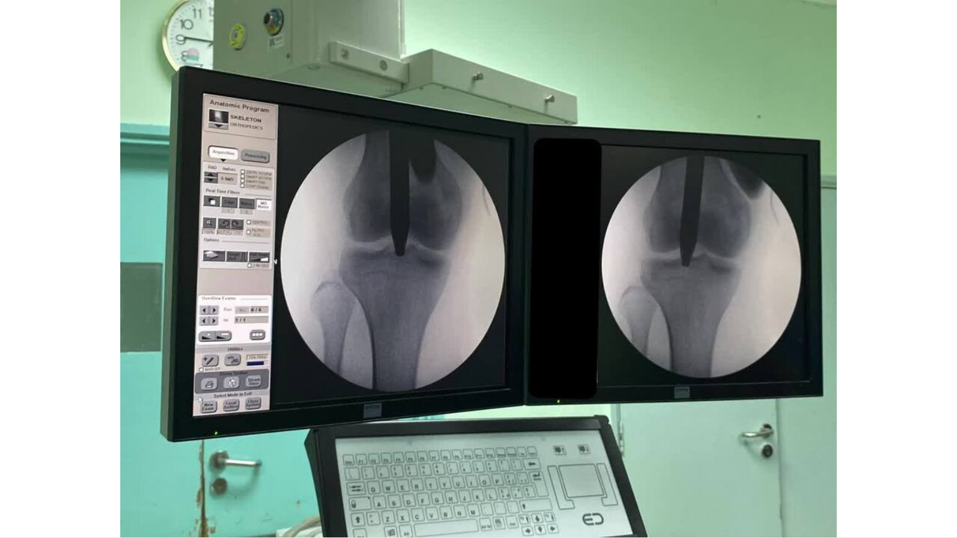
click at [359, 432] on div "10 seconds Tap to unmute" at bounding box center [478, 269] width 957 height 538
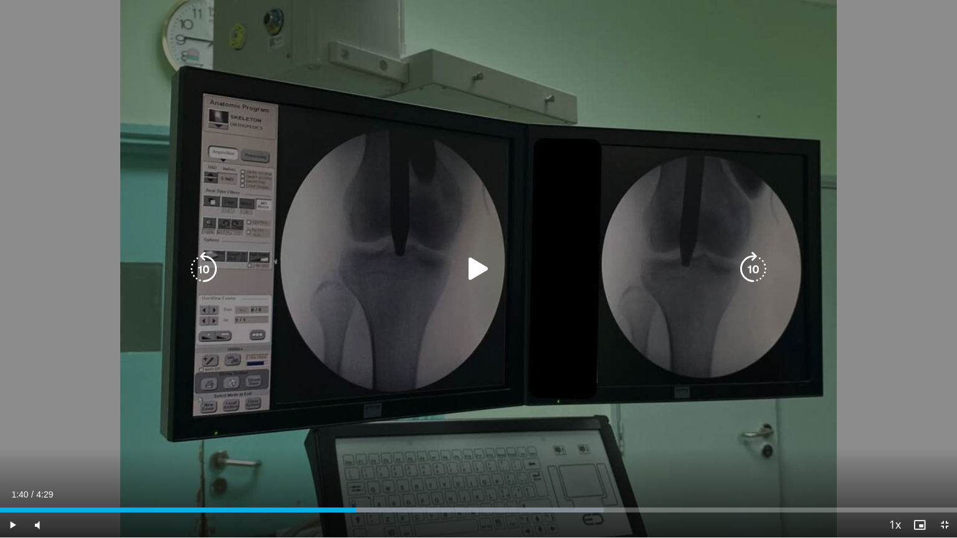
click at [451, 428] on div "10 seconds Tap to unmute" at bounding box center [478, 269] width 957 height 538
click at [429, 320] on div "10 seconds Tap to unmute" at bounding box center [478, 269] width 957 height 538
click at [476, 263] on icon "Video Player" at bounding box center [478, 269] width 35 height 35
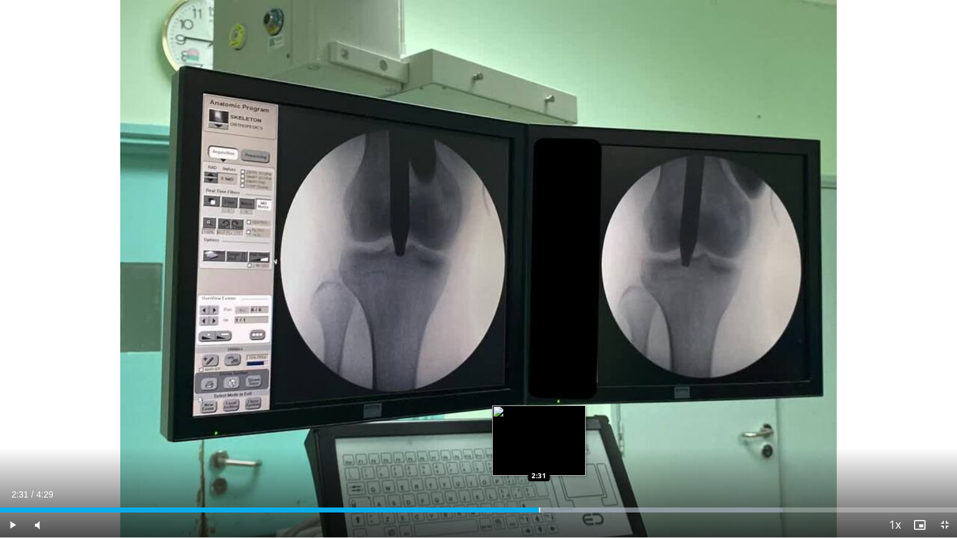
click at [538, 432] on div "Loaded : 81.76% 2:40 2:31" at bounding box center [478, 507] width 957 height 12
click at [516, 432] on div "Loaded : 85.32% 2:32 2:25" at bounding box center [478, 507] width 957 height 12
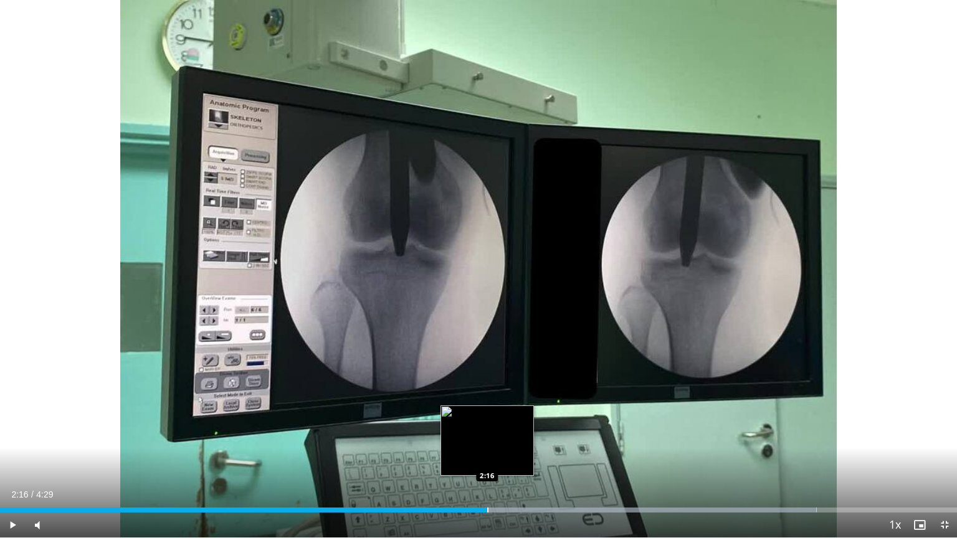
click at [487, 432] on div "Loaded : 85.32% 2:16 2:16" at bounding box center [478, 507] width 957 height 12
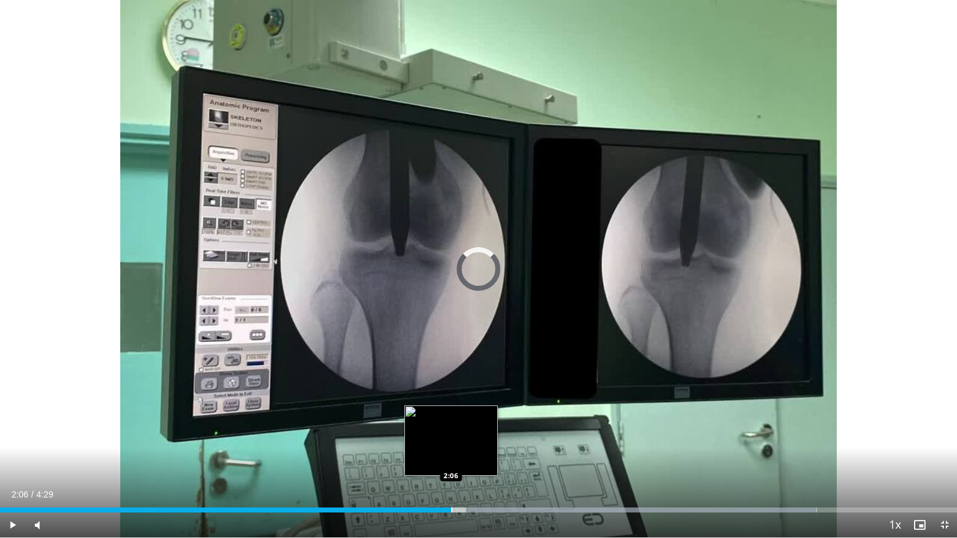
click at [451, 432] on div "Loaded : 85.32% 2:18 2:06" at bounding box center [478, 507] width 957 height 12
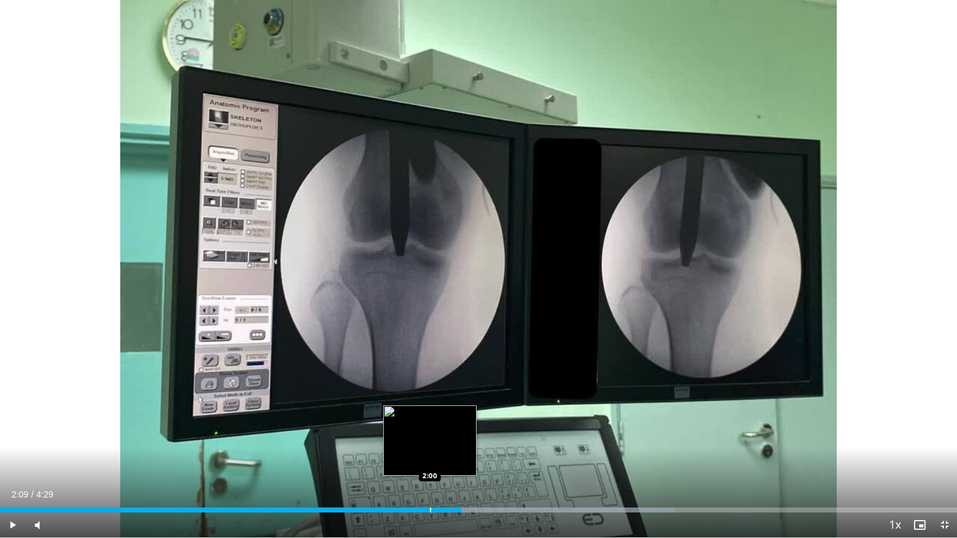
click at [430, 432] on div "Loaded : 70.48% 2:09 2:00" at bounding box center [478, 507] width 957 height 12
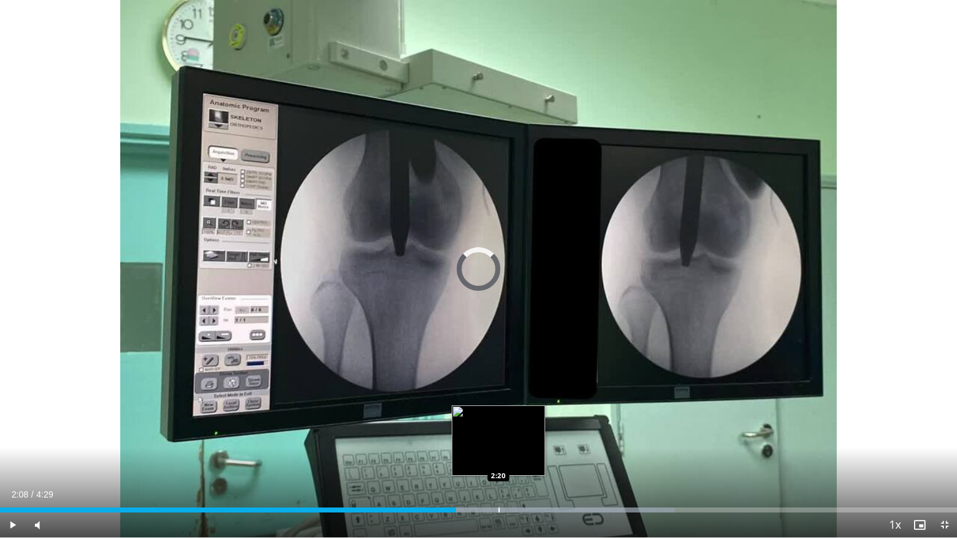
click at [498, 432] on div "Progress Bar" at bounding box center [498, 510] width 1 height 5
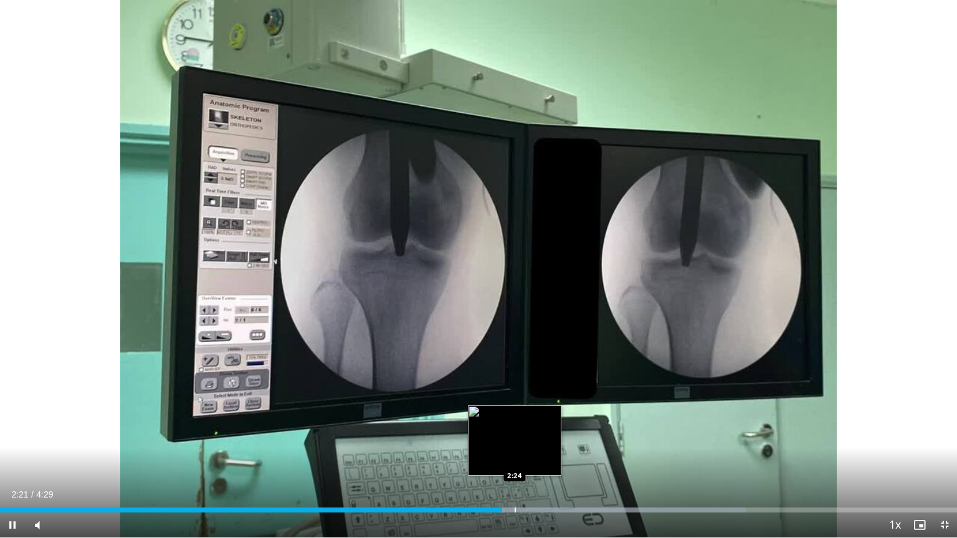
click at [516, 432] on div "Progress Bar" at bounding box center [514, 510] width 1 height 5
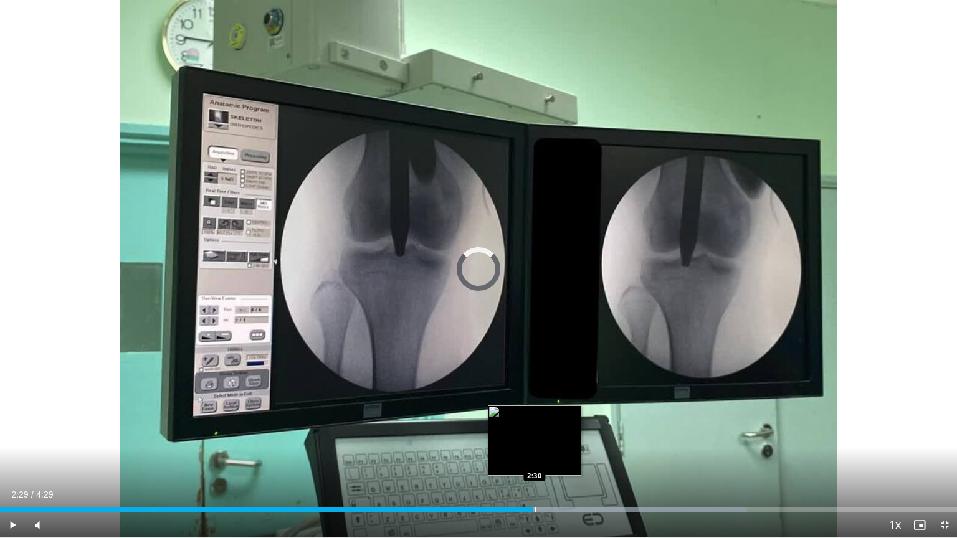
click at [534, 432] on div "Progress Bar" at bounding box center [534, 510] width 1 height 5
click at [541, 432] on div "Progress Bar" at bounding box center [540, 510] width 1 height 5
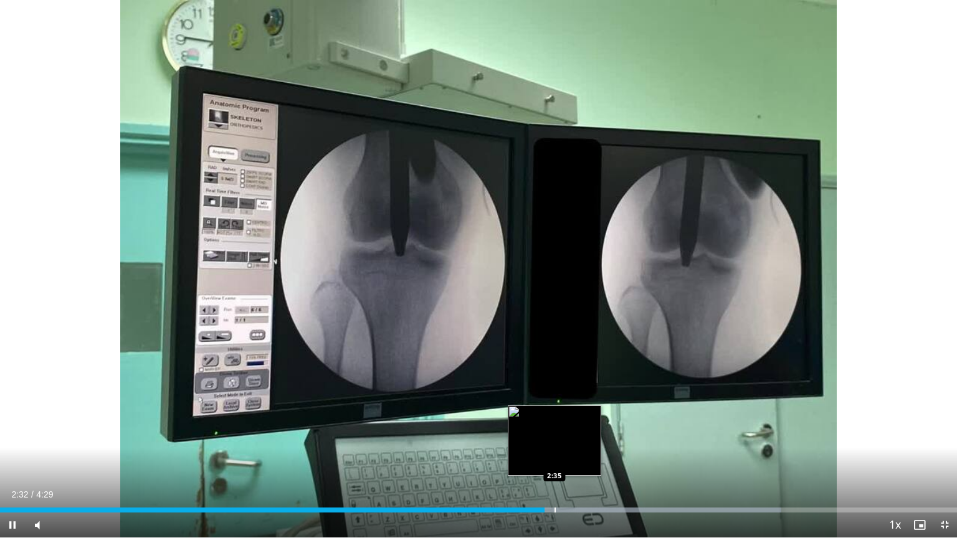
click at [554, 432] on div "Progress Bar" at bounding box center [554, 510] width 1 height 5
click at [565, 432] on div "Progress Bar" at bounding box center [565, 510] width 1 height 5
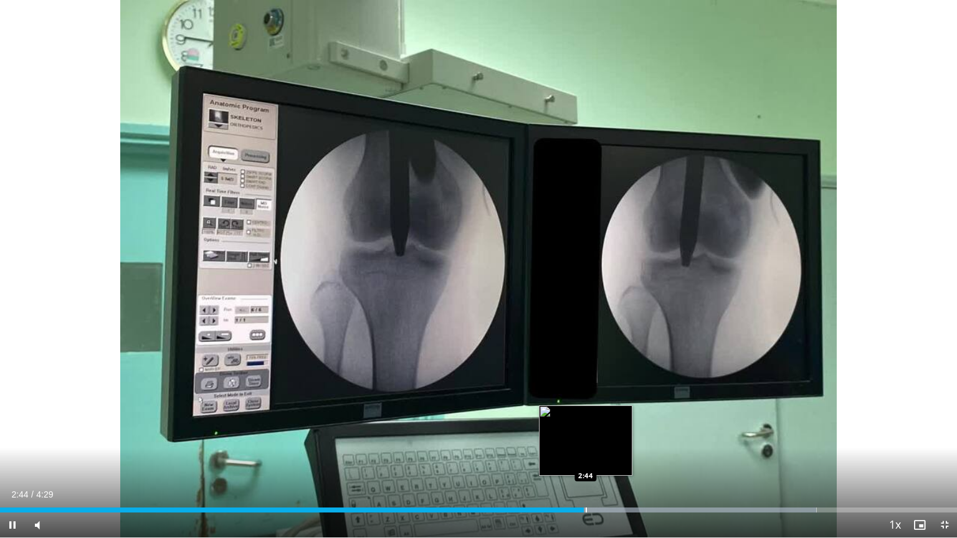
click at [585, 432] on div "Progress Bar" at bounding box center [585, 510] width 1 height 5
click at [595, 432] on div "Progress Bar" at bounding box center [595, 510] width 1 height 5
click at [608, 432] on div "Progress Bar" at bounding box center [608, 510] width 1 height 5
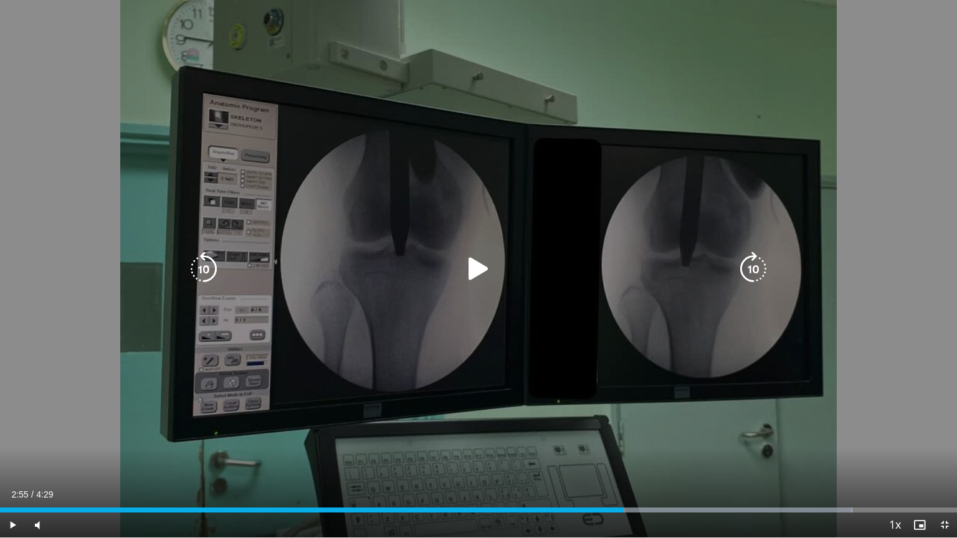
click at [561, 349] on div "10 seconds Tap to unmute" at bounding box center [478, 269] width 957 height 538
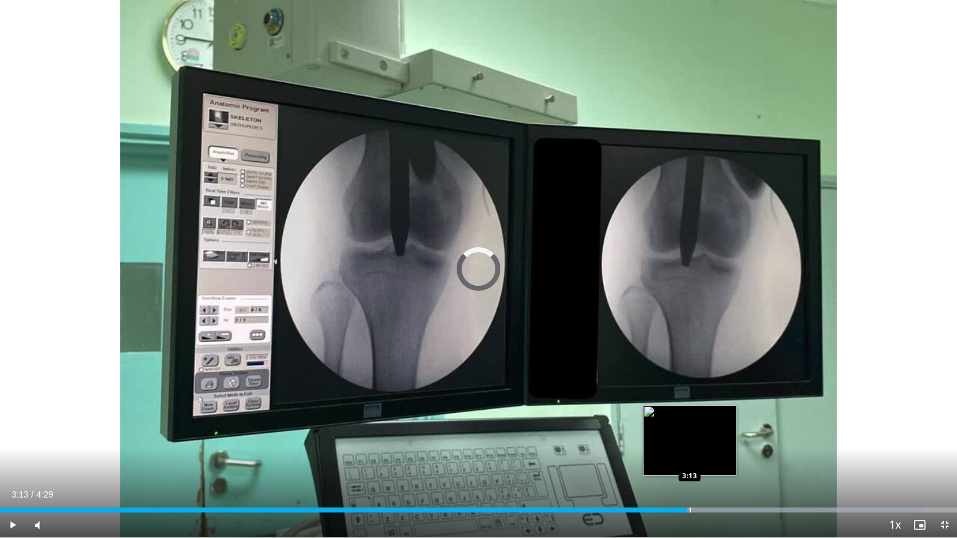
click at [689, 432] on div "Loaded : 96.46% 3:13 3:13" at bounding box center [478, 507] width 957 height 12
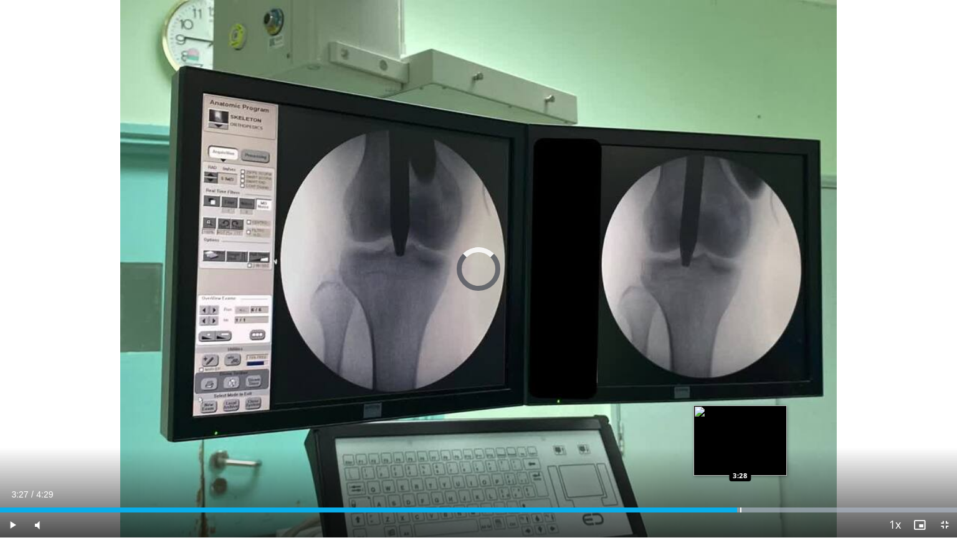
click at [740, 432] on div "Progress Bar" at bounding box center [740, 510] width 1 height 5
click at [757, 432] on div "Progress Bar" at bounding box center [757, 510] width 1 height 5
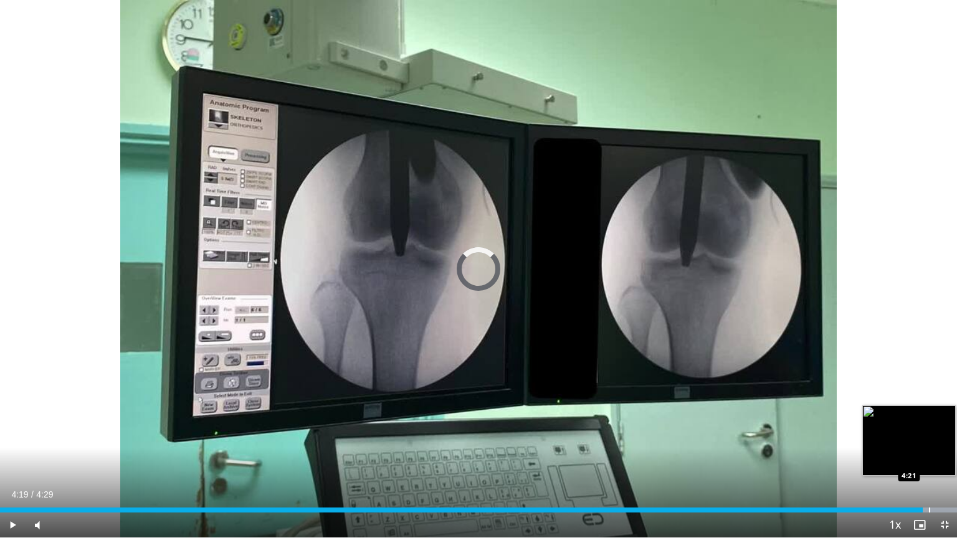
click at [929, 432] on div "Progress Bar" at bounding box center [929, 510] width 1 height 5
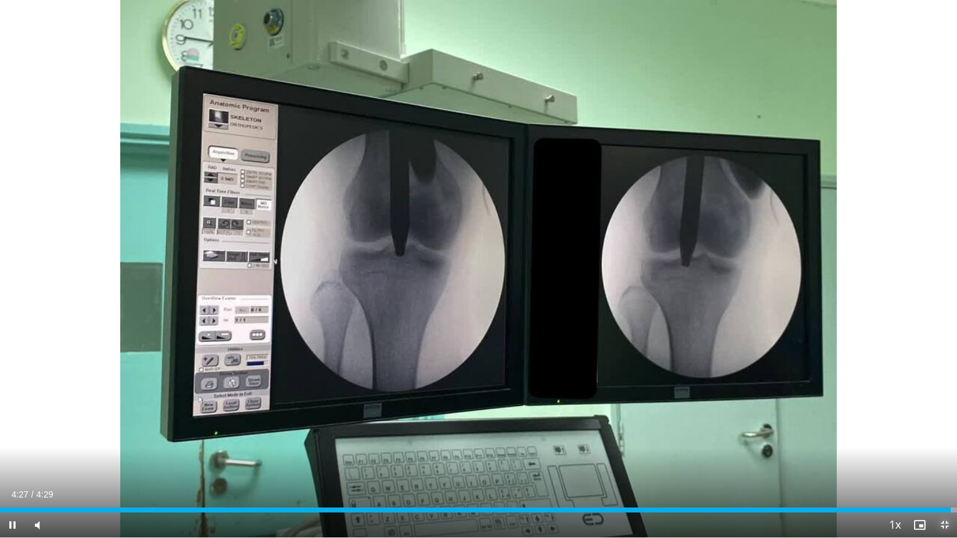
click at [946, 432] on span "Video Player" at bounding box center [944, 525] width 25 height 25
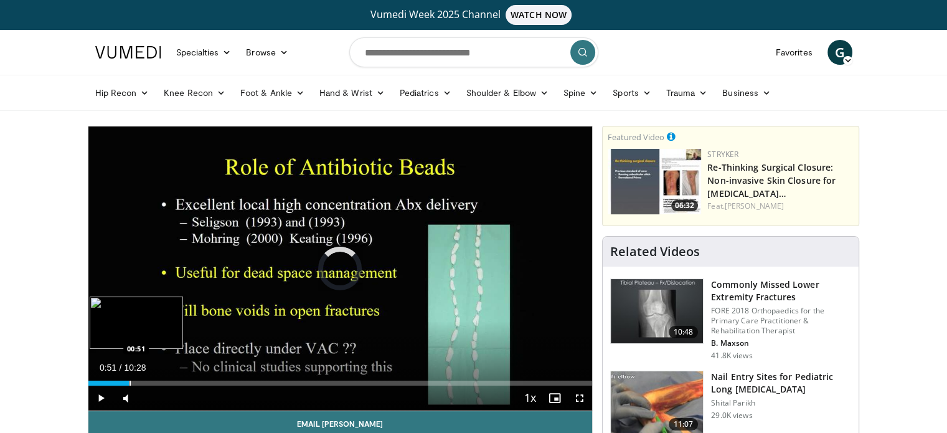
click at [130, 383] on div "Progress Bar" at bounding box center [130, 383] width 1 height 5
click at [147, 381] on div "Progress Bar" at bounding box center [146, 383] width 1 height 5
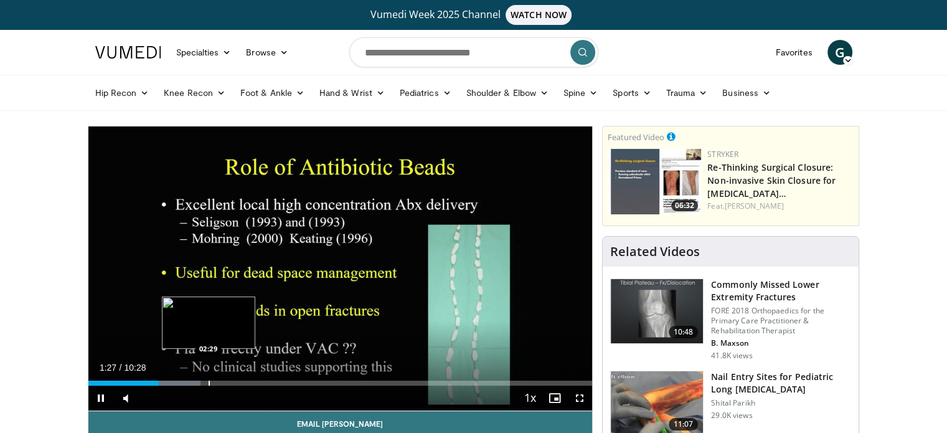
click at [209, 381] on div "Progress Bar" at bounding box center [209, 383] width 1 height 5
click at [236, 381] on div "Progress Bar" at bounding box center [236, 383] width 1 height 5
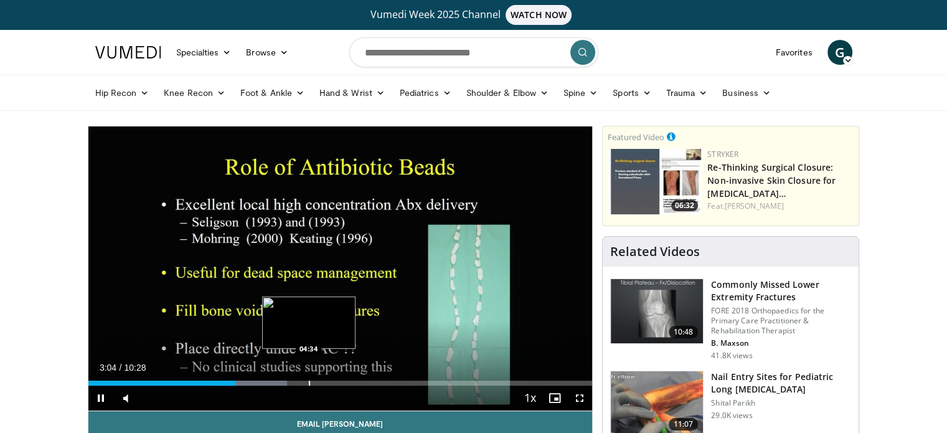
click at [309, 381] on div "Progress Bar" at bounding box center [309, 383] width 1 height 5
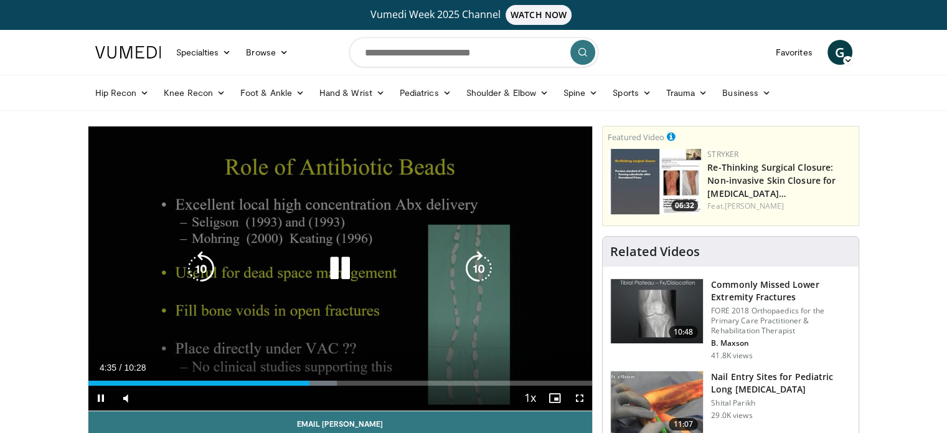
click at [351, 267] on icon "Video Player" at bounding box center [340, 268] width 35 height 35
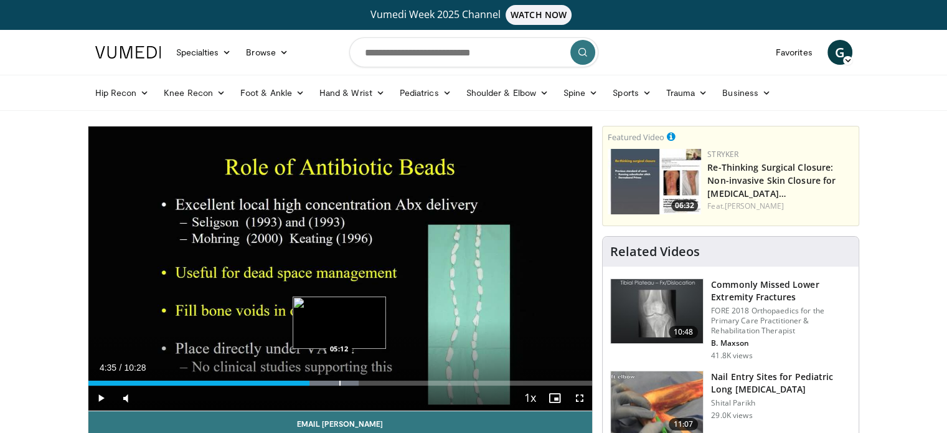
click at [334, 383] on div "Progress Bar" at bounding box center [332, 383] width 54 height 5
click at [355, 381] on div "Progress Bar" at bounding box center [346, 383] width 73 height 5
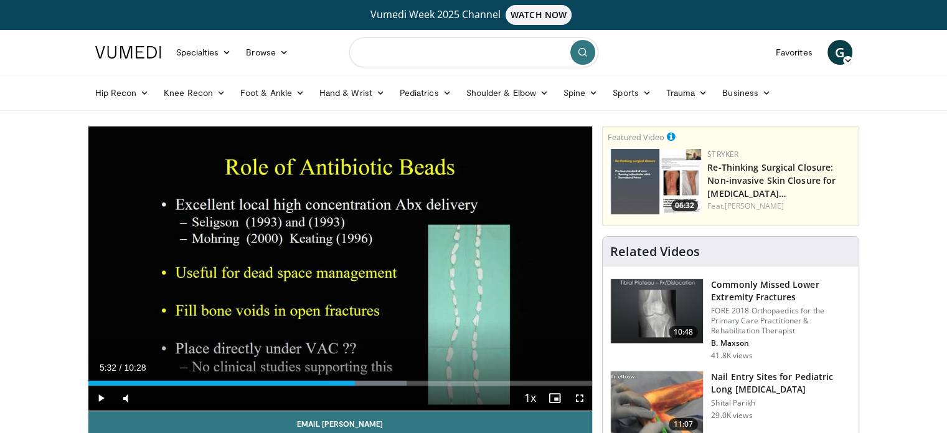
click at [394, 47] on input "Search topics, interventions" at bounding box center [473, 52] width 249 height 30
type input "******"
